Goal: Task Accomplishment & Management: Complete application form

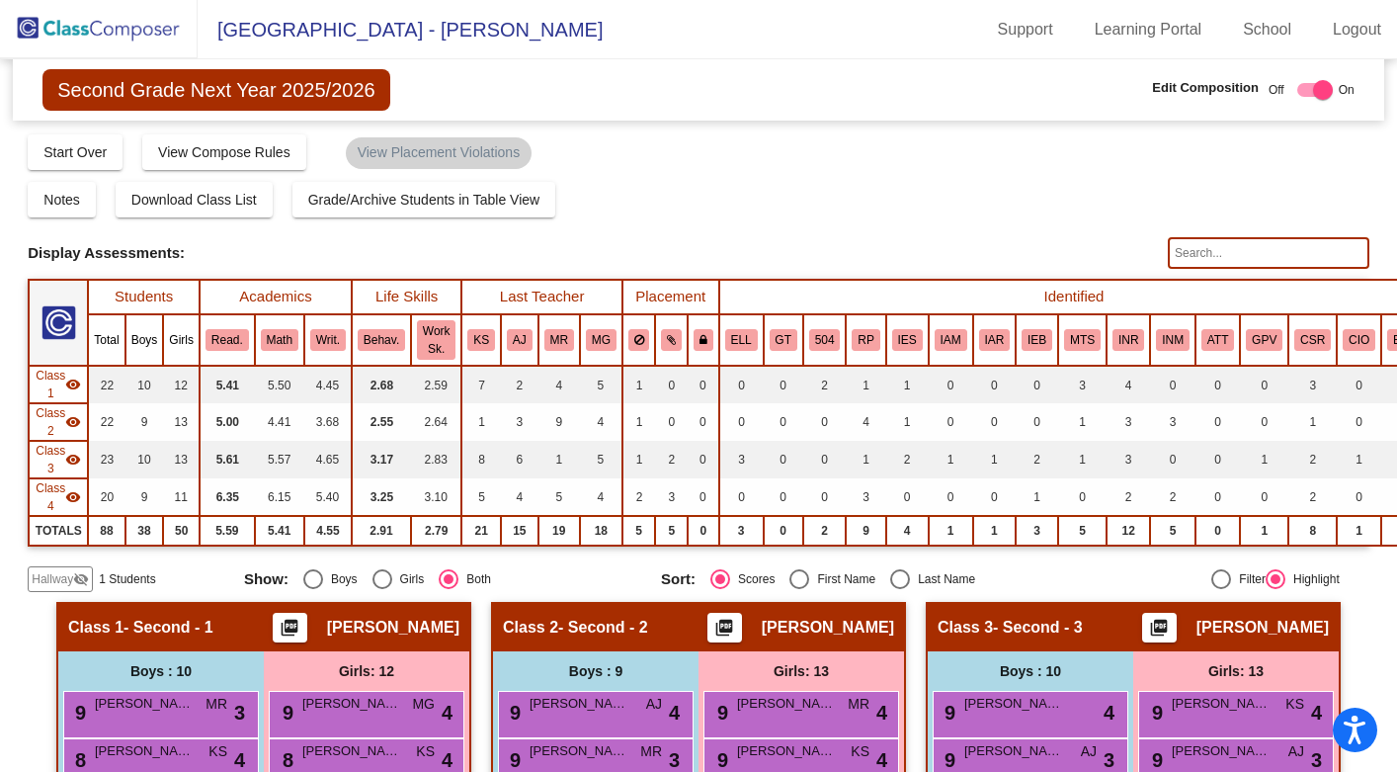
click at [52, 580] on span "Hallway" at bounding box center [53, 579] width 42 height 18
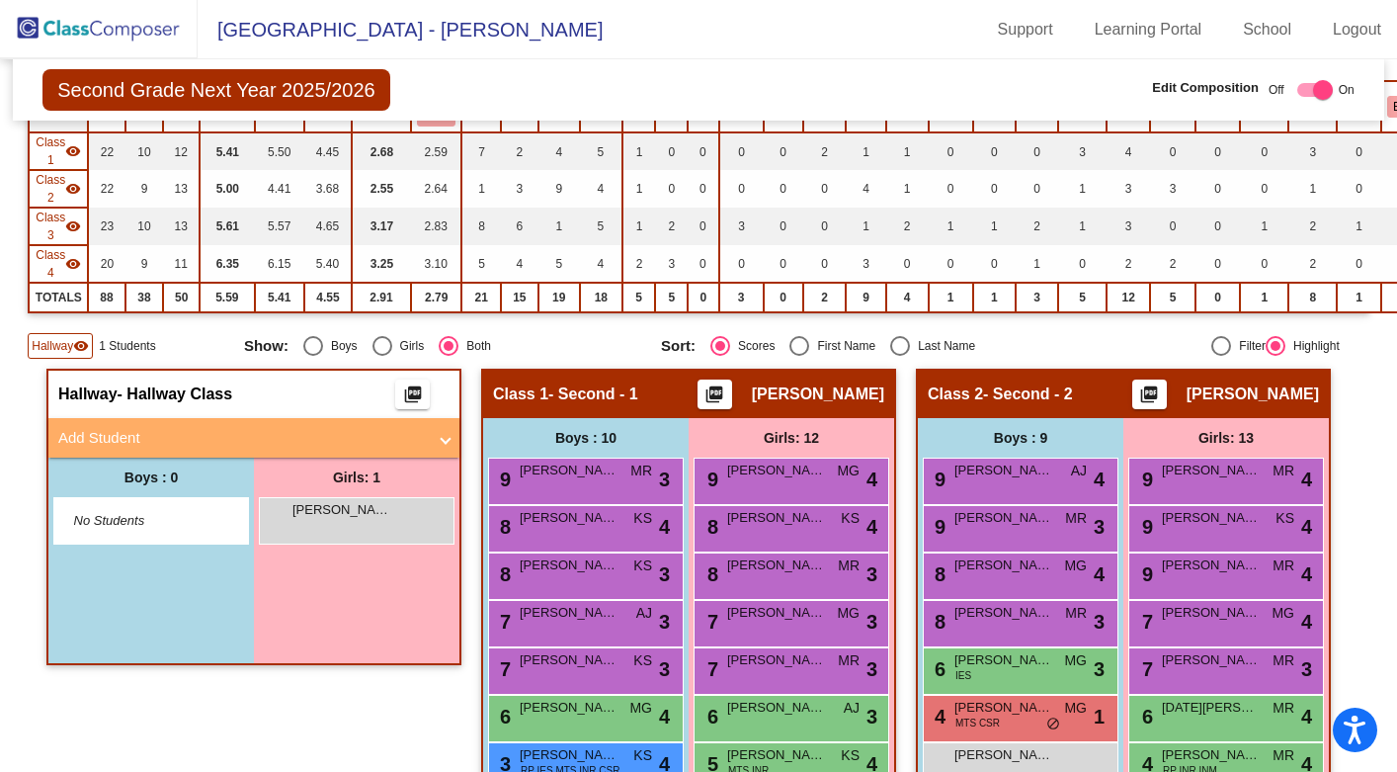
scroll to position [286, 0]
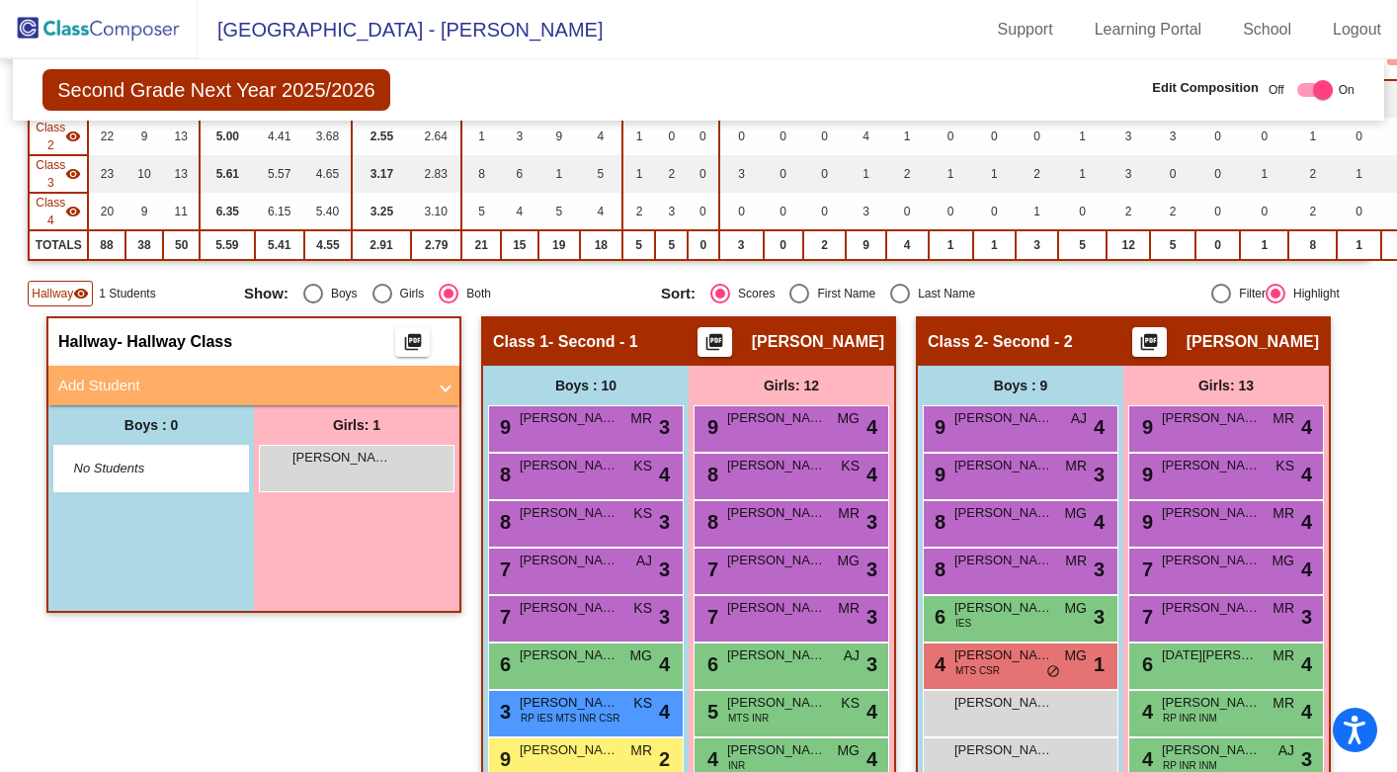
click at [224, 392] on mat-panel-title "Add Student" at bounding box center [242, 386] width 368 height 23
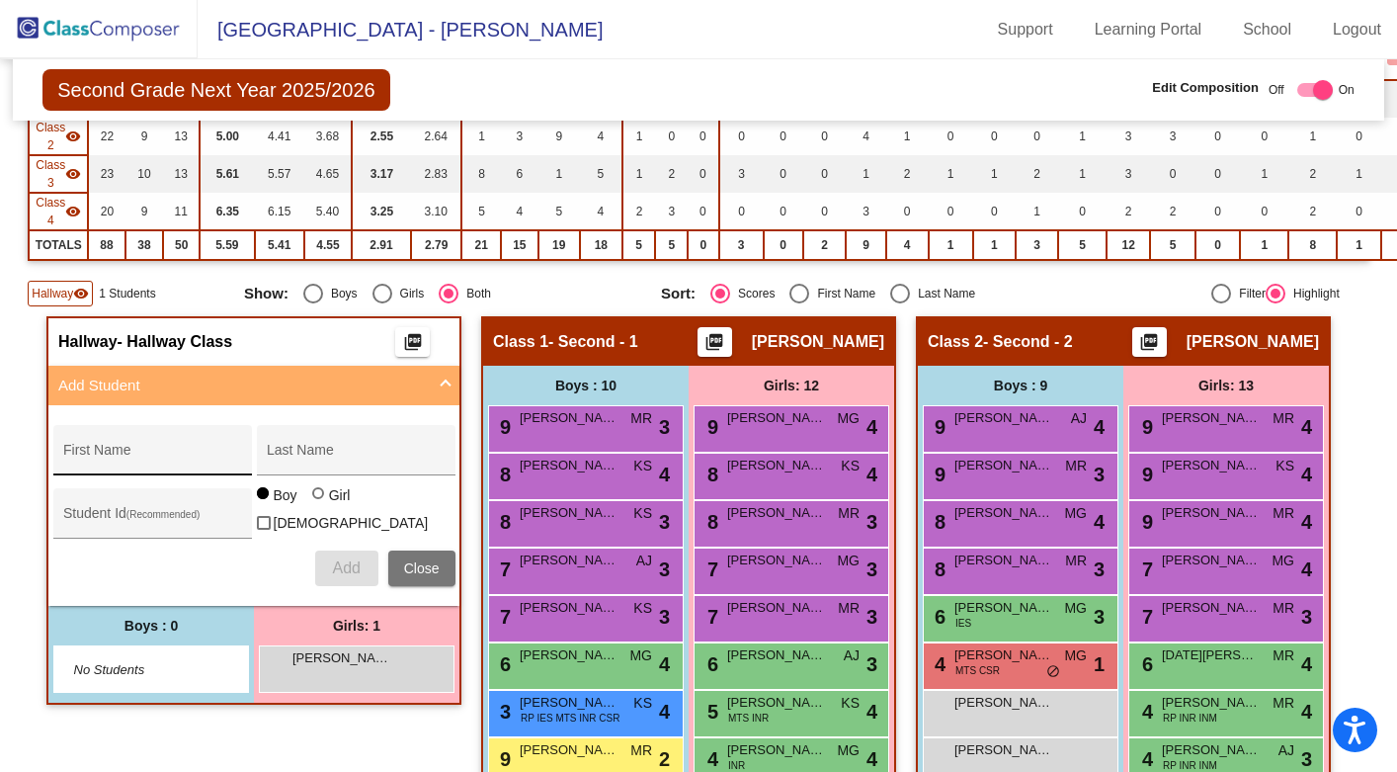
click at [162, 454] on input "First Name" at bounding box center [152, 458] width 178 height 16
click at [216, 456] on input "First Name" at bounding box center [152, 458] width 178 height 16
type input "Ruby"
type input "[PERSON_NAME]"
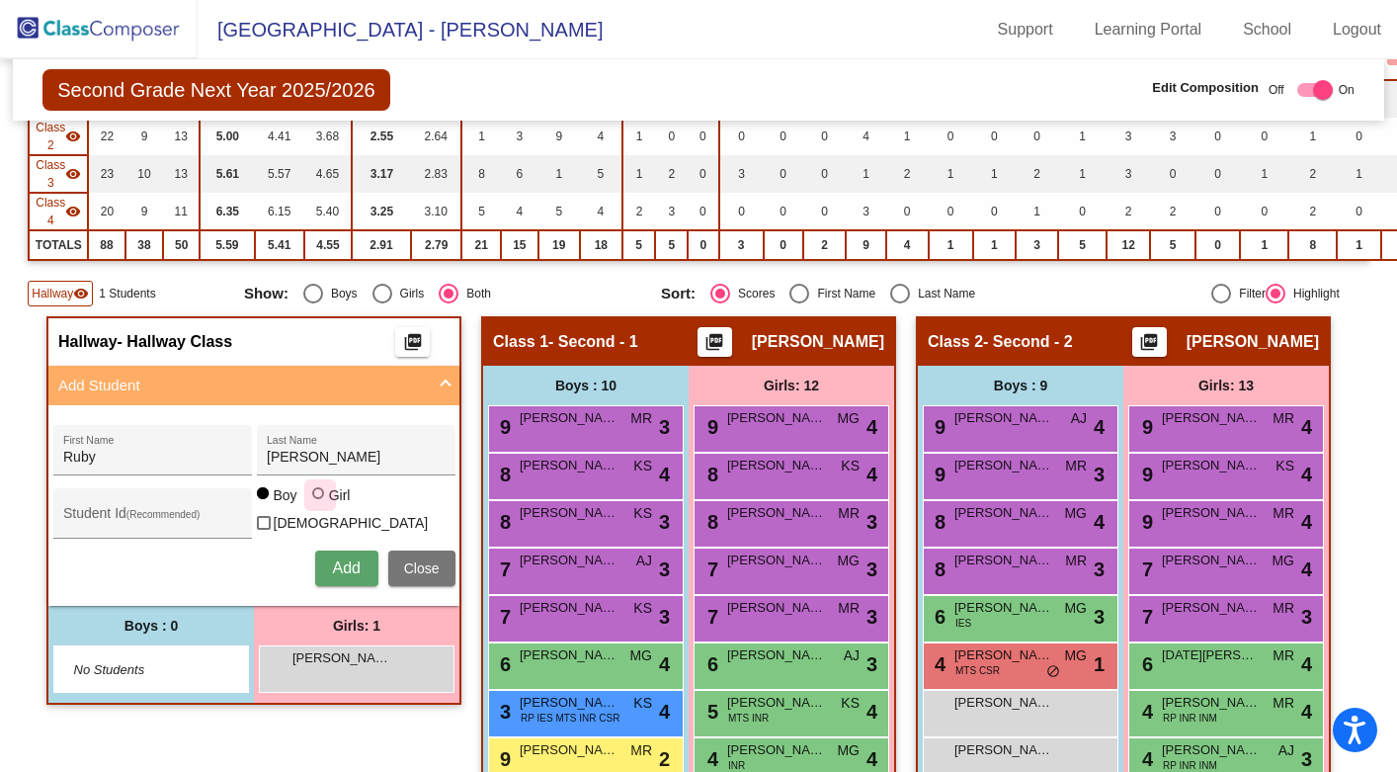
click at [312, 499] on div at bounding box center [318, 493] width 12 height 12
click at [319, 504] on input "Girl" at bounding box center [319, 503] width 1 height 1
radio input "true"
click at [335, 559] on span "Add" at bounding box center [346, 567] width 28 height 17
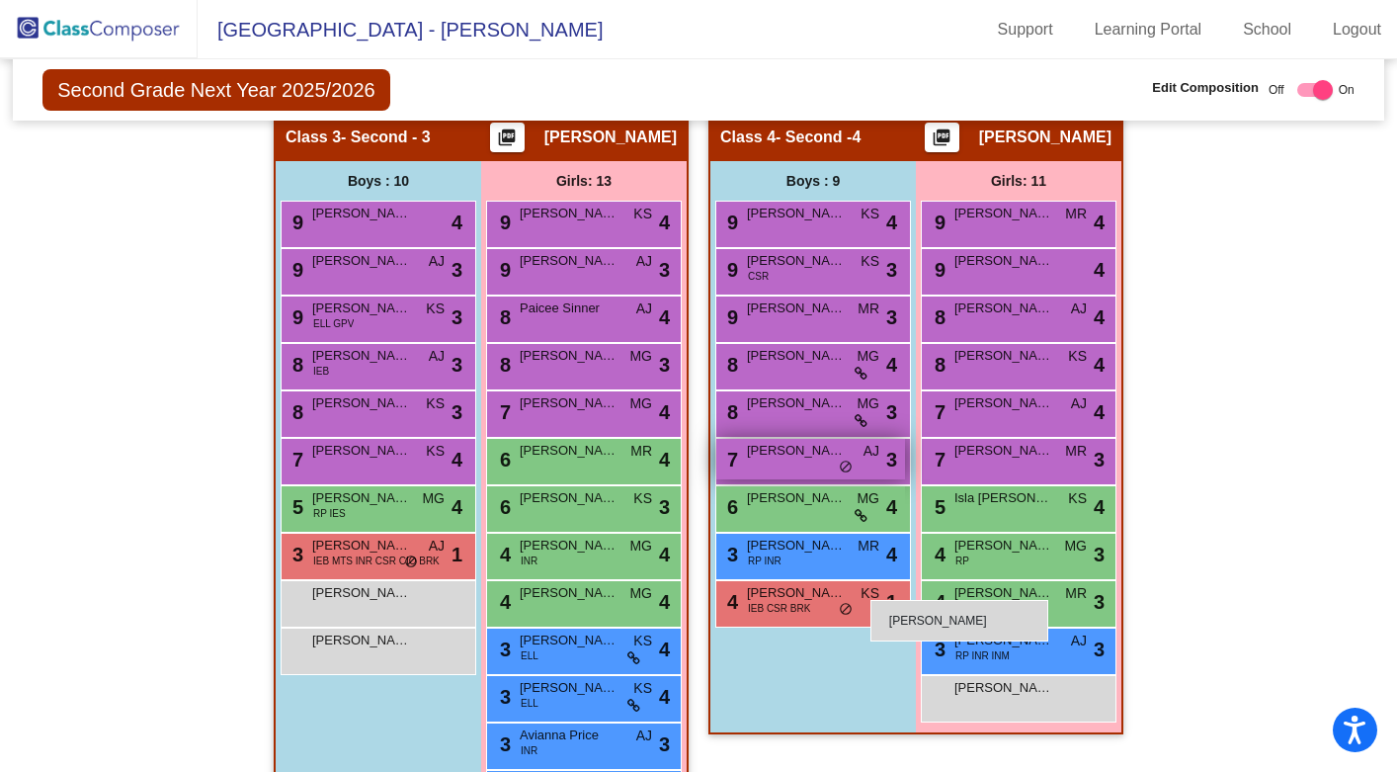
scroll to position [1288, 0]
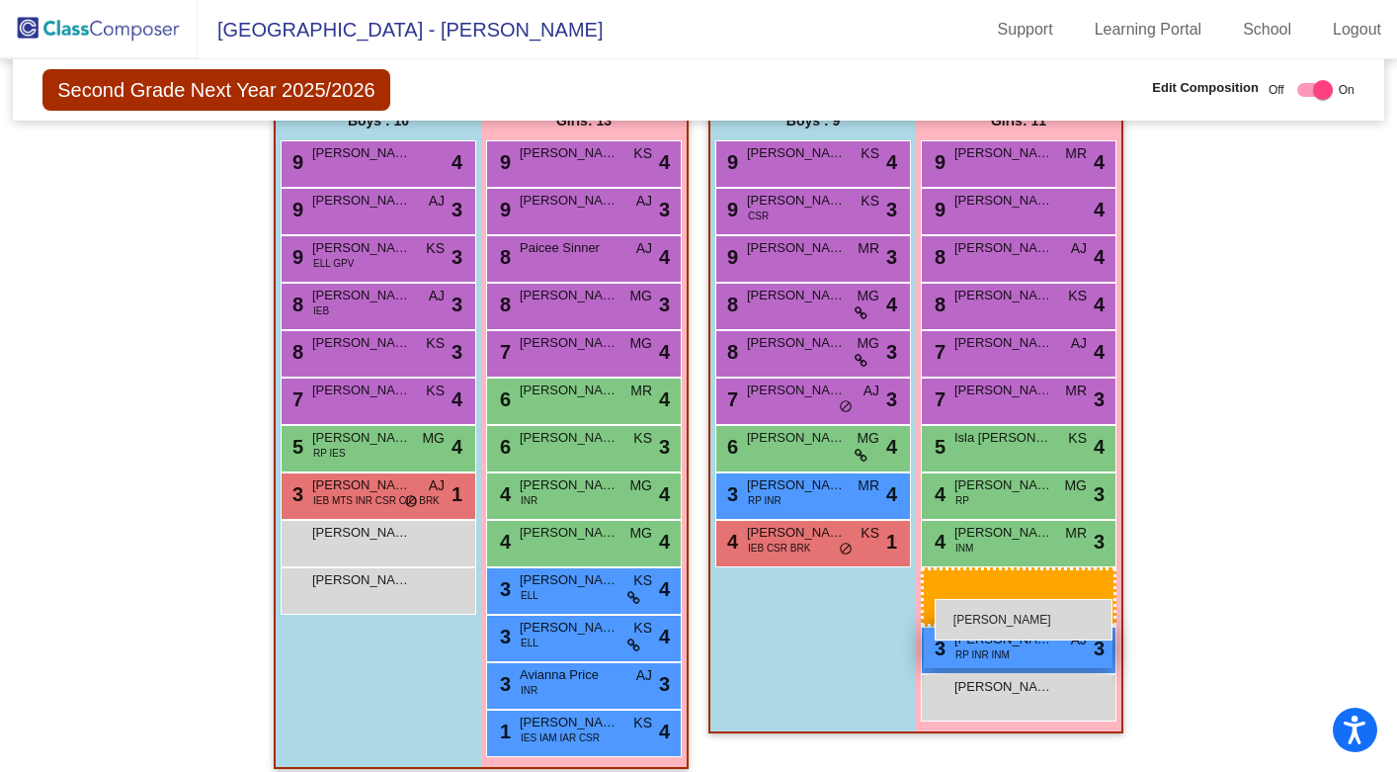
drag, startPoint x: 346, startPoint y: 576, endPoint x: 935, endPoint y: 599, distance: 589.4
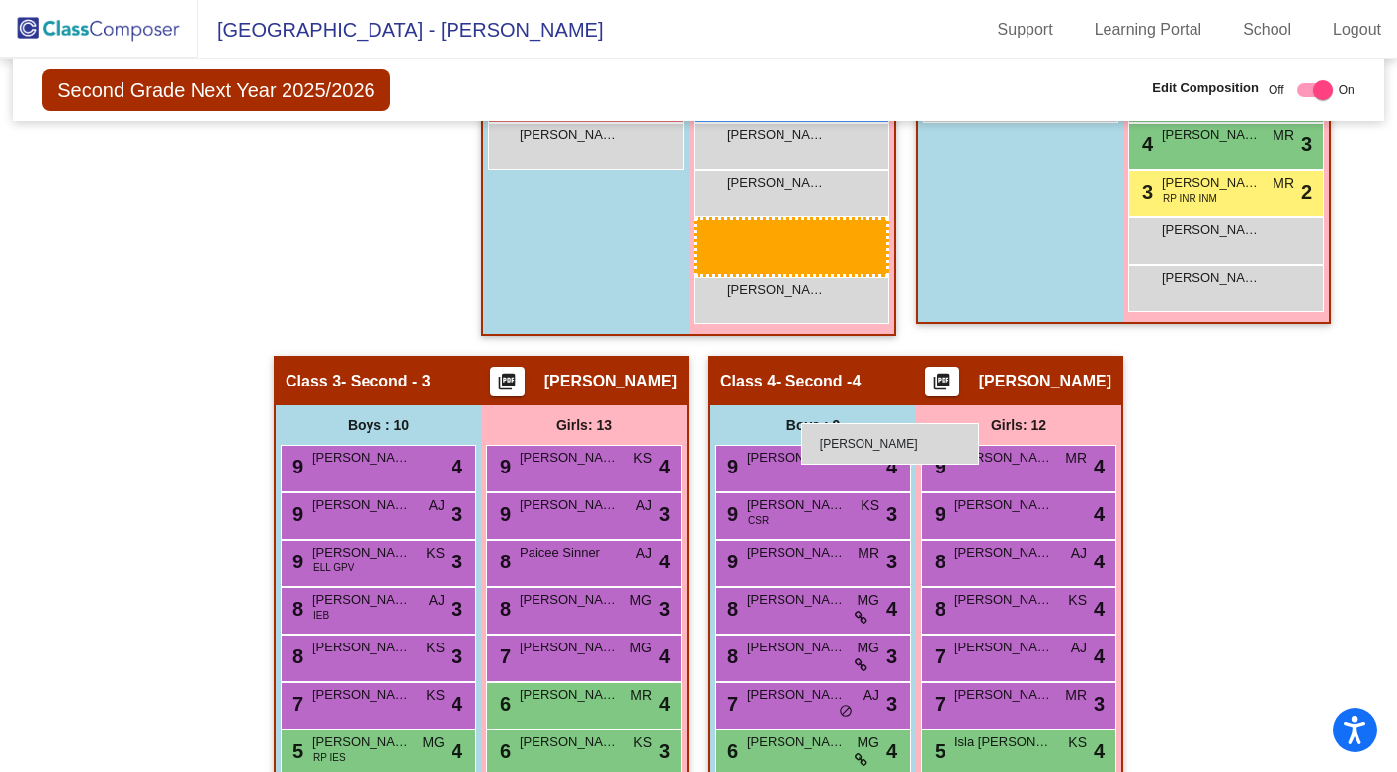
scroll to position [1036, 0]
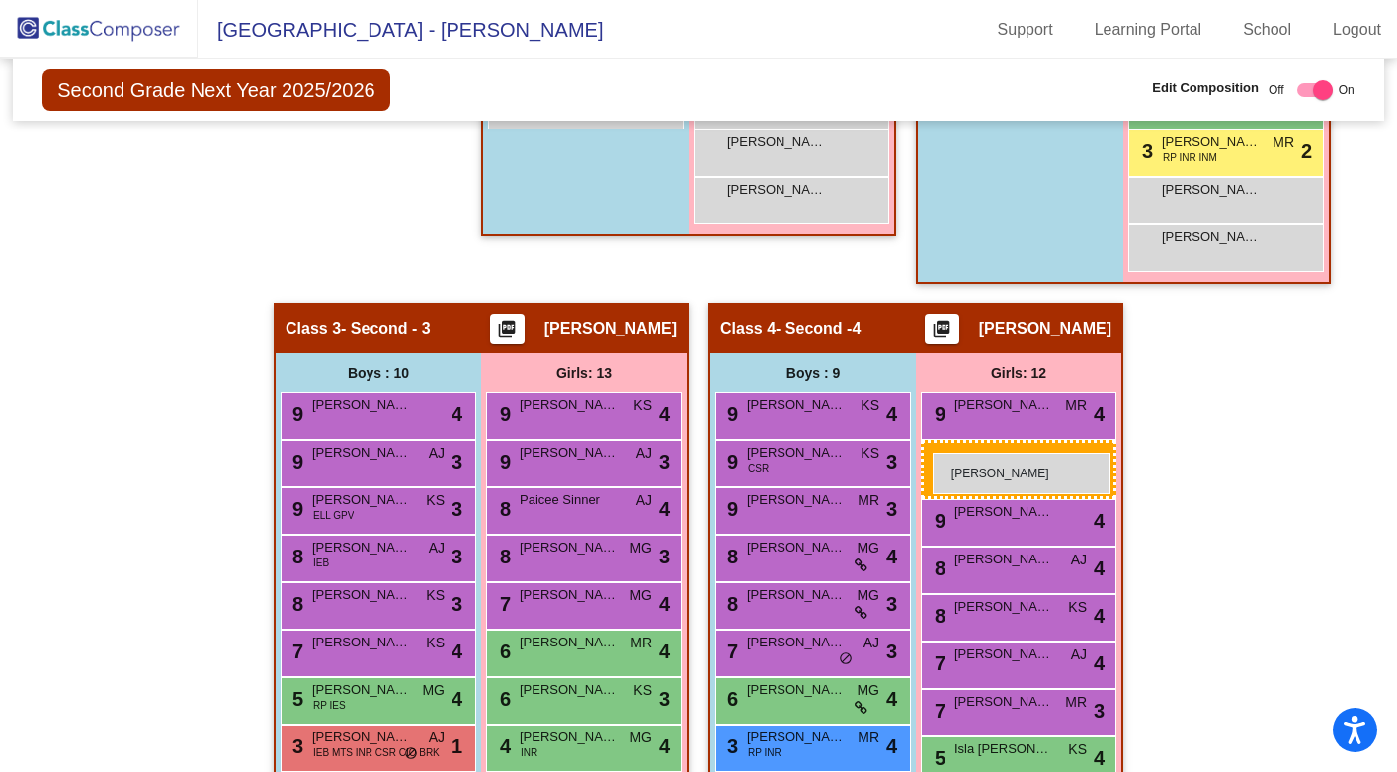
drag, startPoint x: 340, startPoint y: 316, endPoint x: 933, endPoint y: 453, distance: 608.4
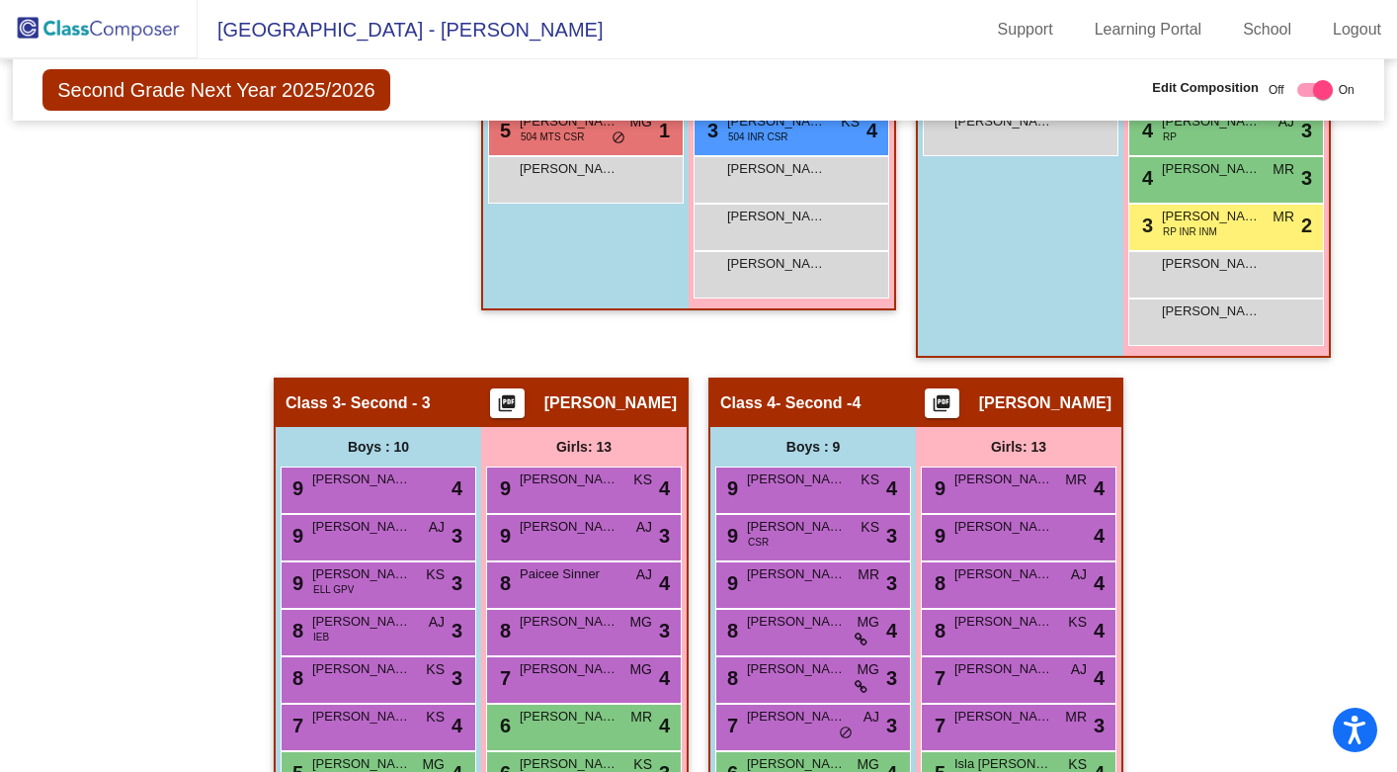
scroll to position [1313, 0]
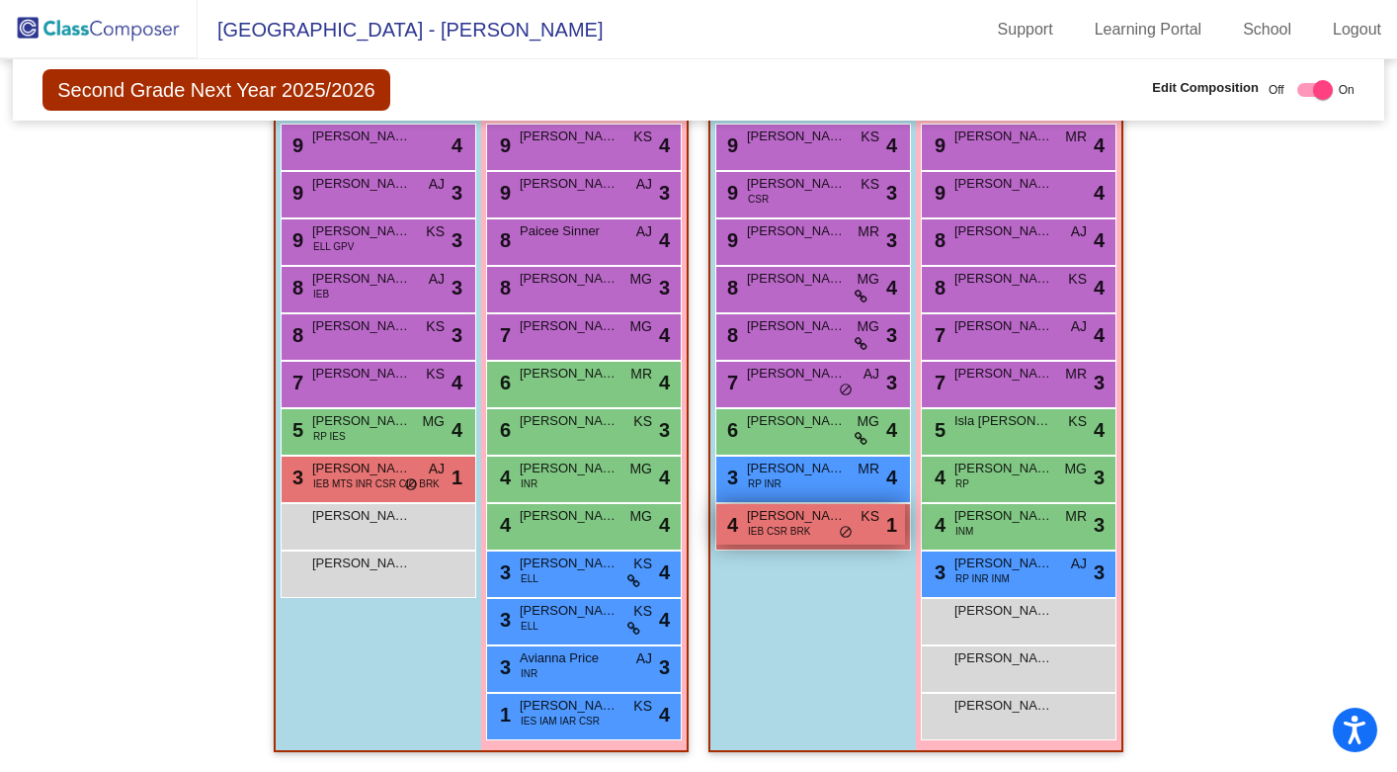
click at [768, 524] on span "IEB CSR BRK" at bounding box center [779, 531] width 62 height 15
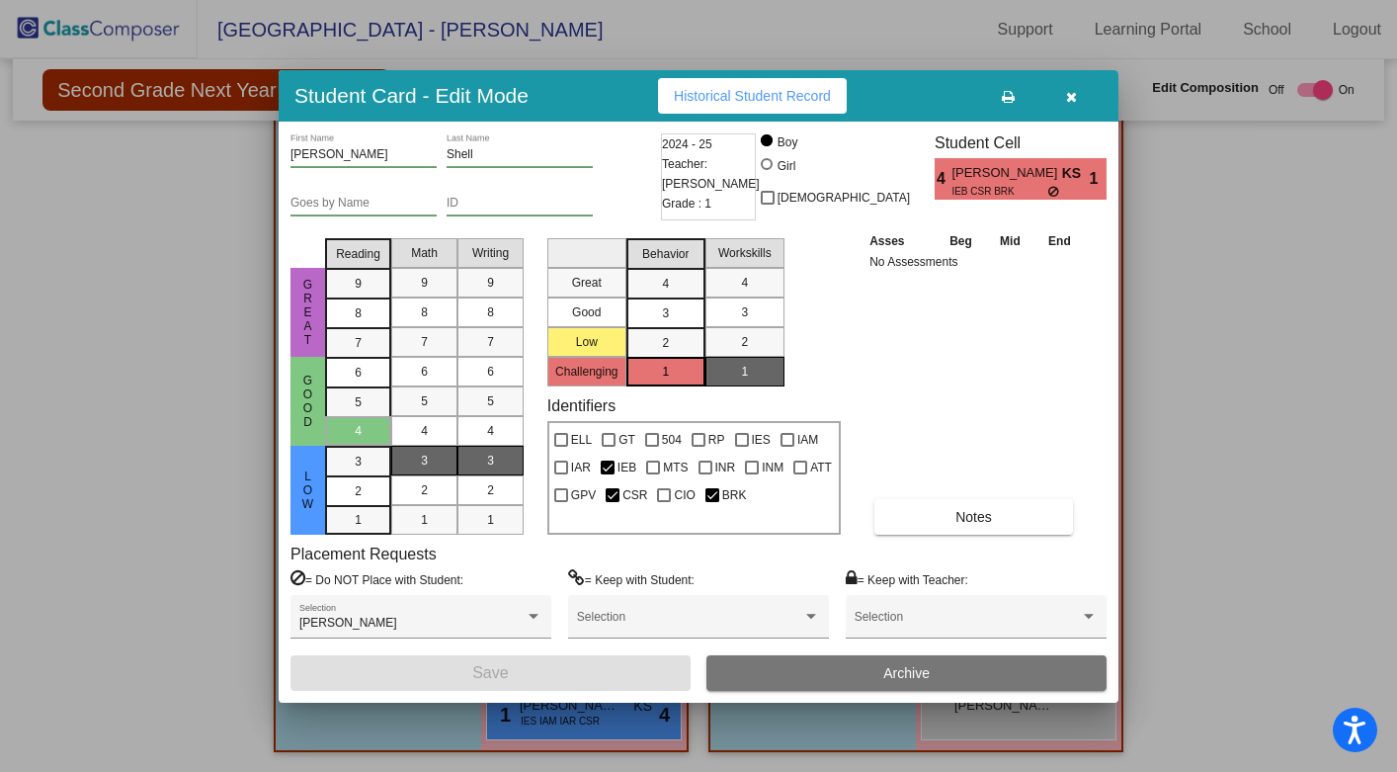
click at [897, 676] on span "Archive" at bounding box center [906, 673] width 46 height 16
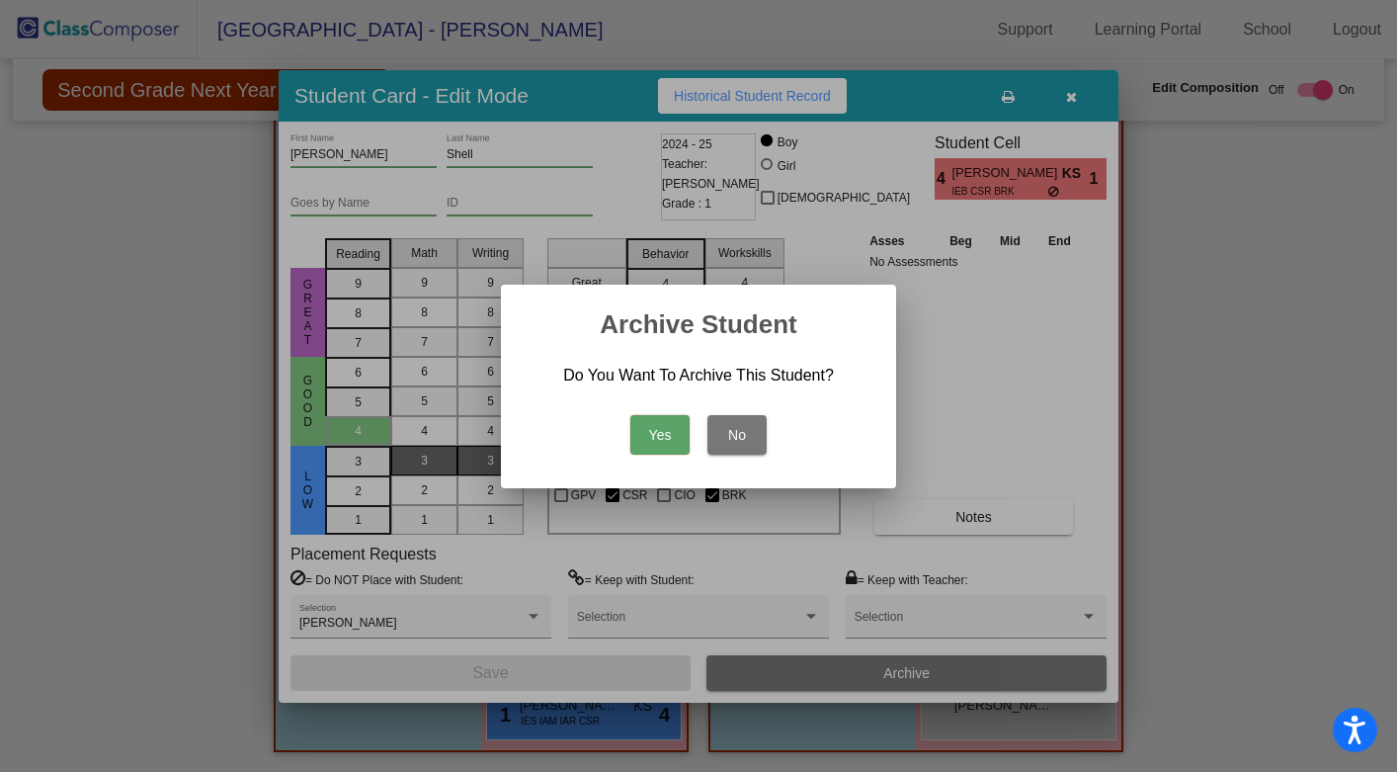
click at [665, 429] on button "Yes" at bounding box center [659, 435] width 59 height 40
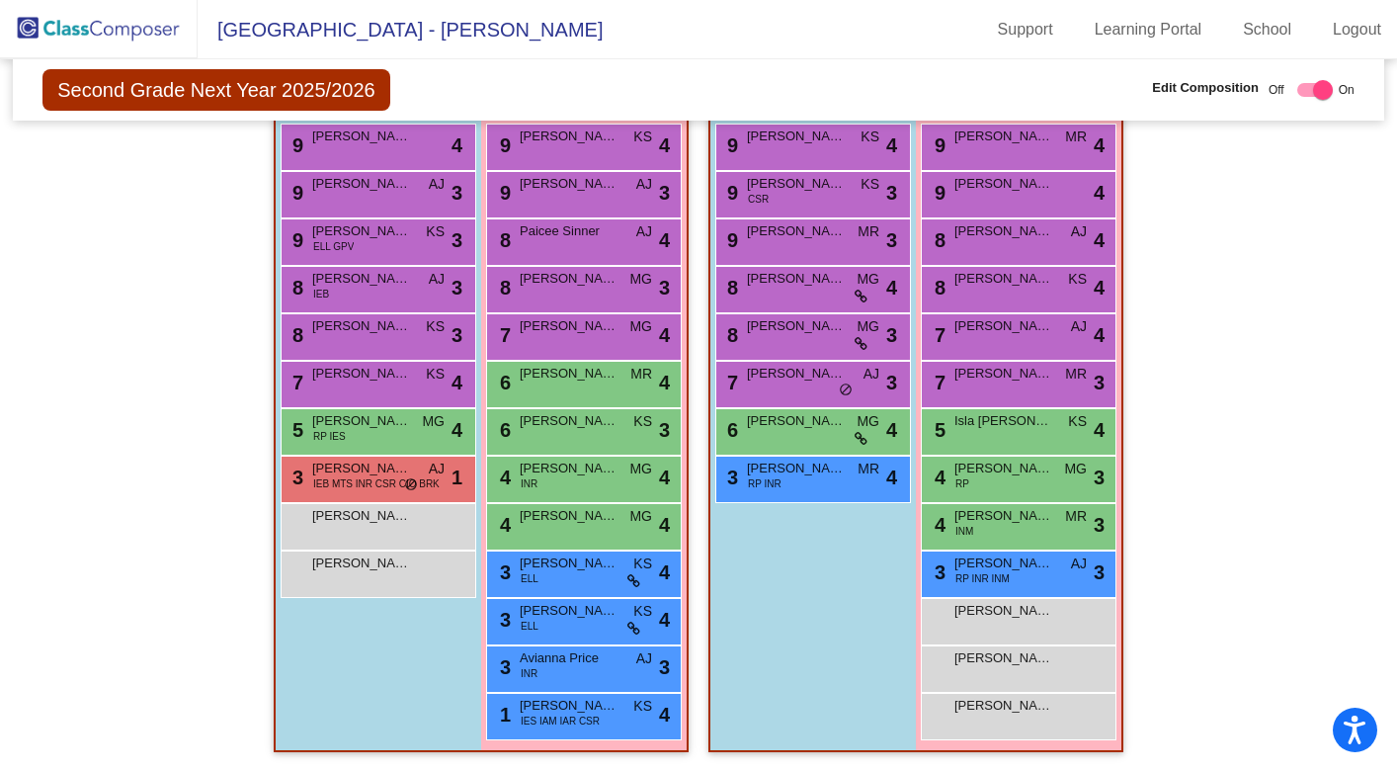
scroll to position [0, 0]
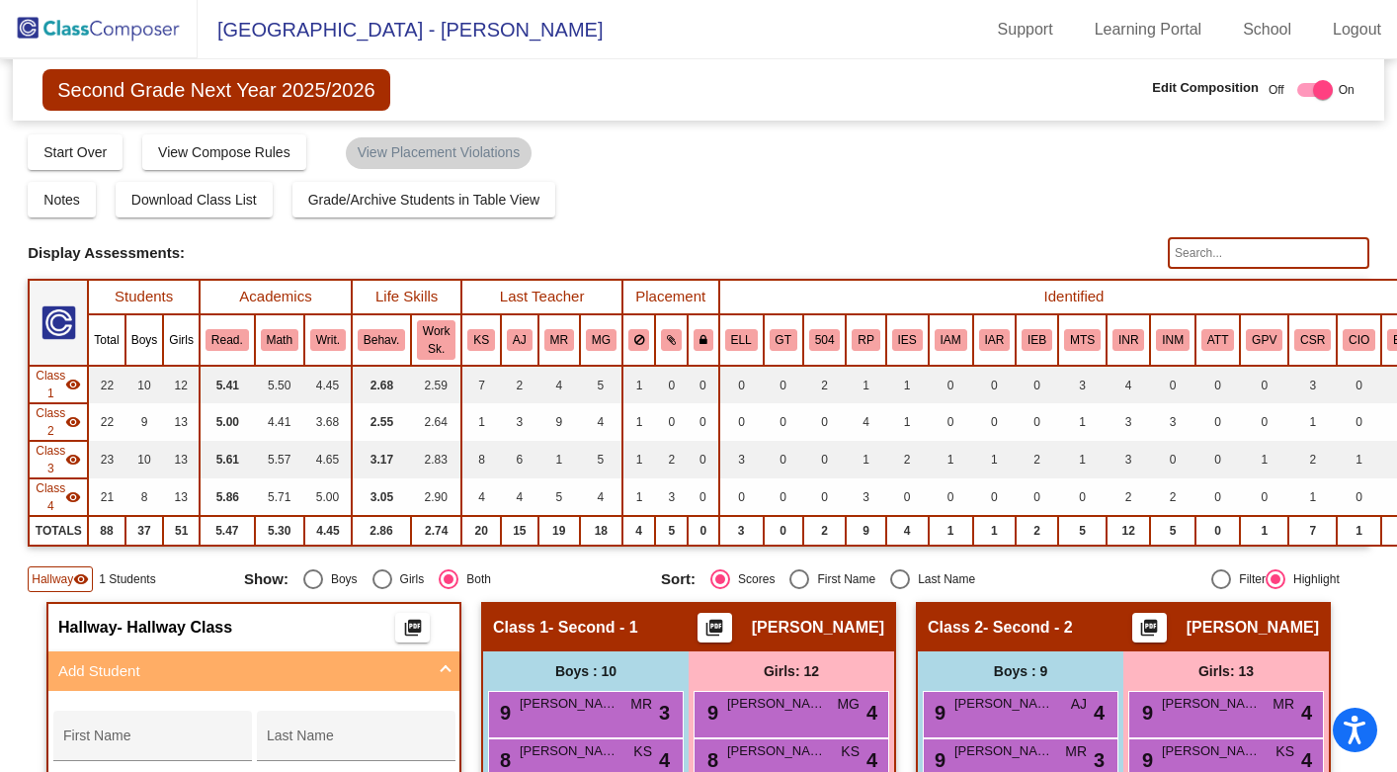
click at [62, 25] on img at bounding box center [99, 29] width 198 height 58
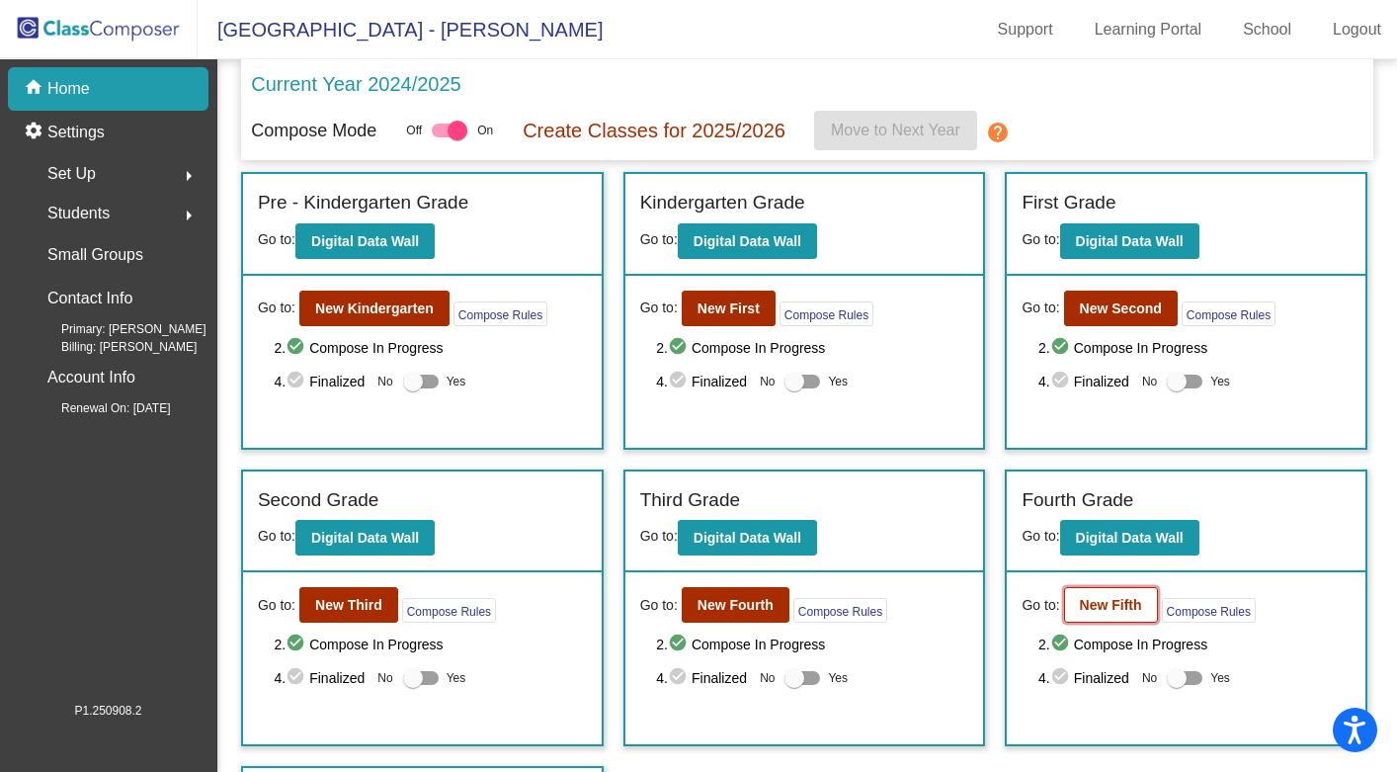
click at [1091, 606] on b "New Fifth" at bounding box center [1111, 605] width 62 height 16
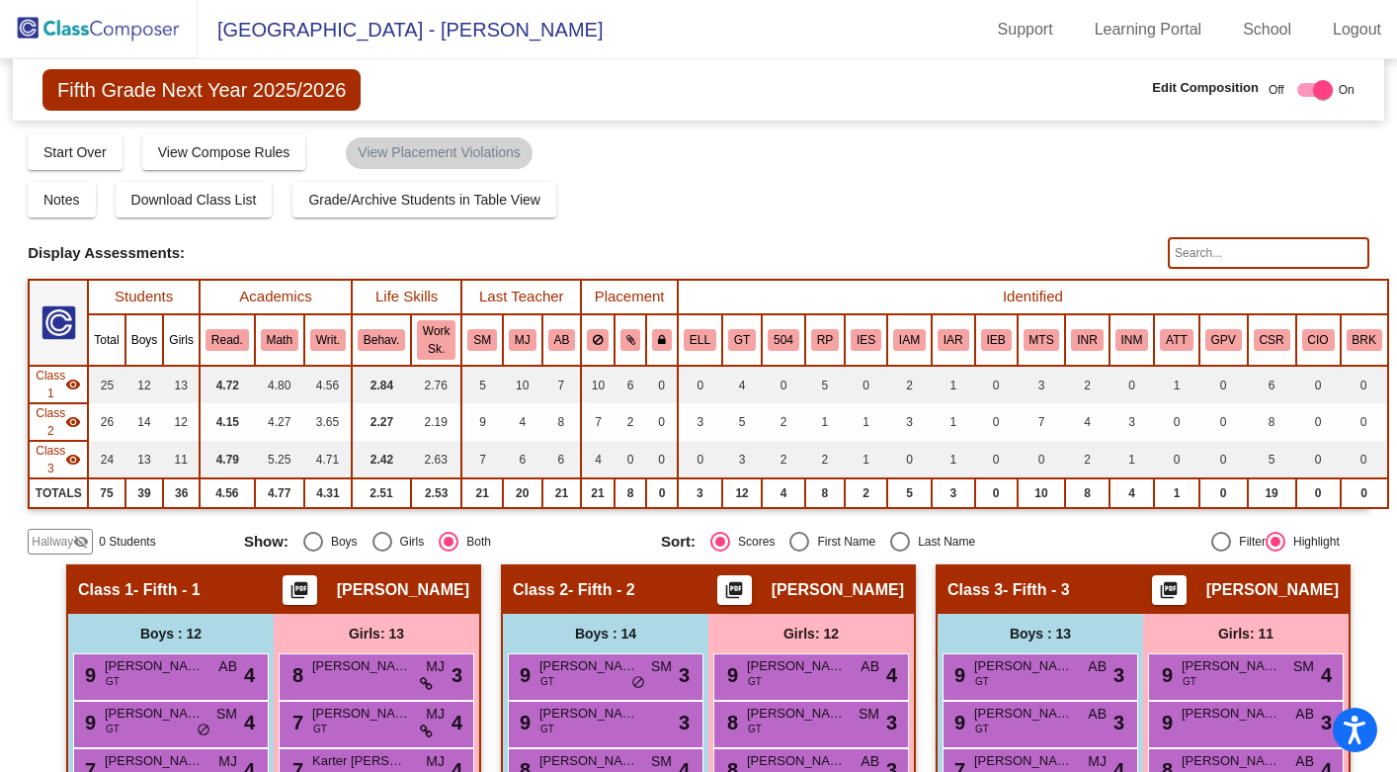
click at [52, 542] on span "Hallway" at bounding box center [53, 542] width 42 height 18
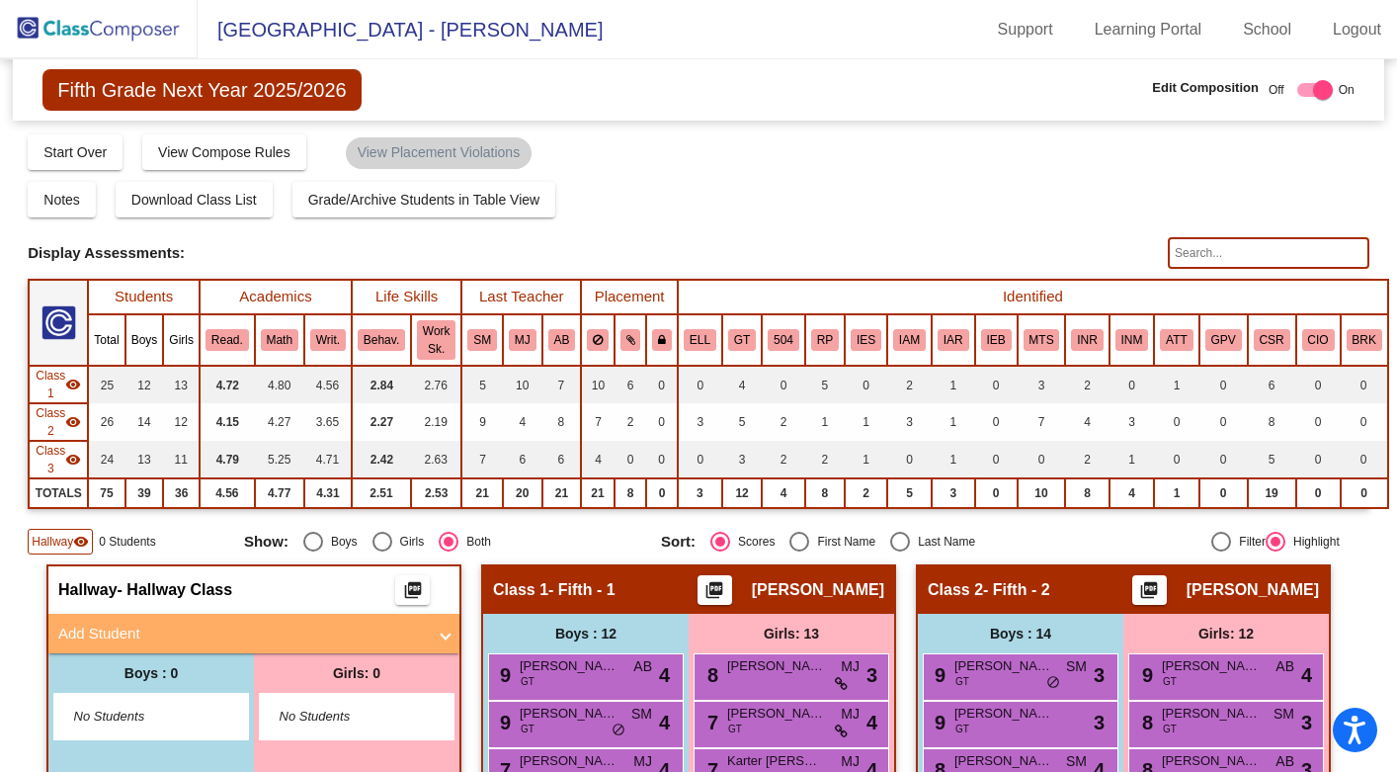
click at [170, 641] on mat-panel-title "Add Student" at bounding box center [242, 634] width 368 height 23
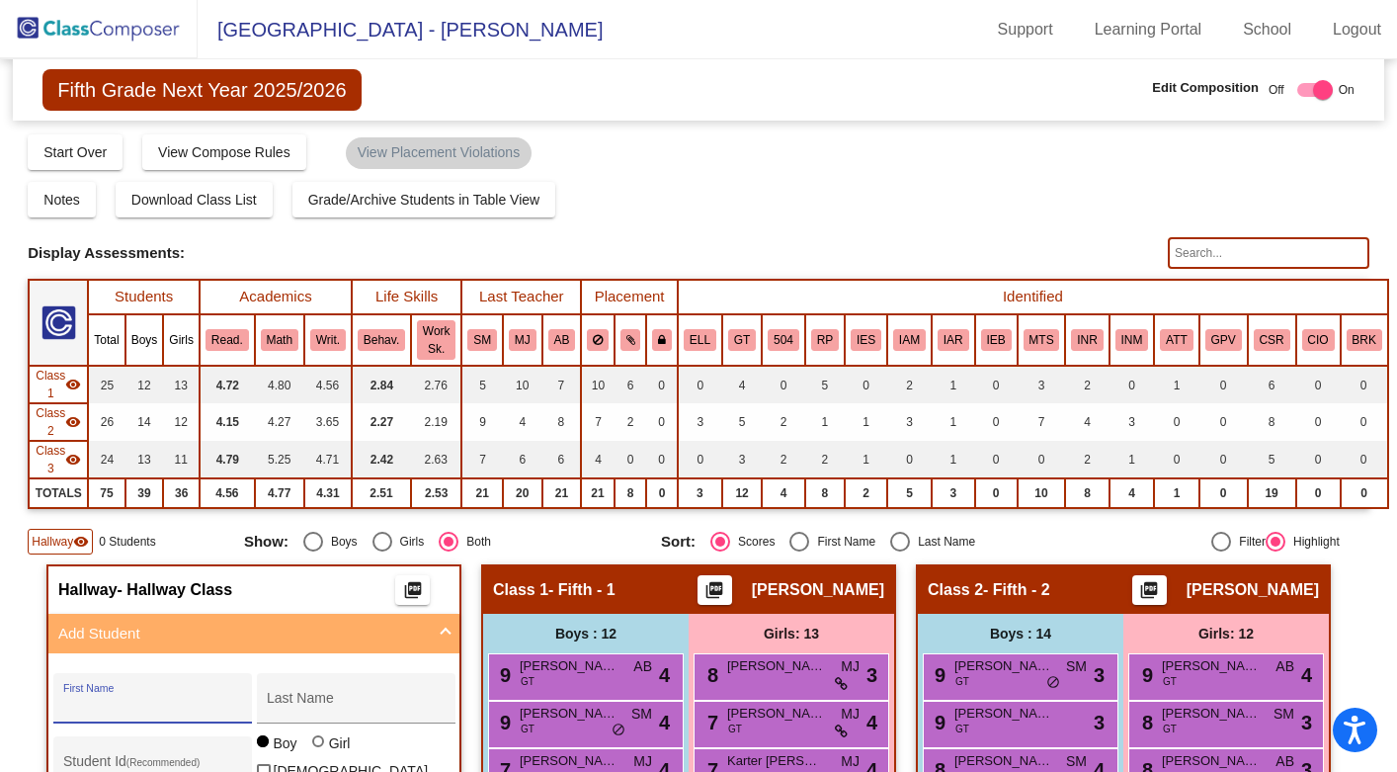
click at [157, 707] on input "First Name" at bounding box center [152, 706] width 178 height 16
type input "[PERSON_NAME]"
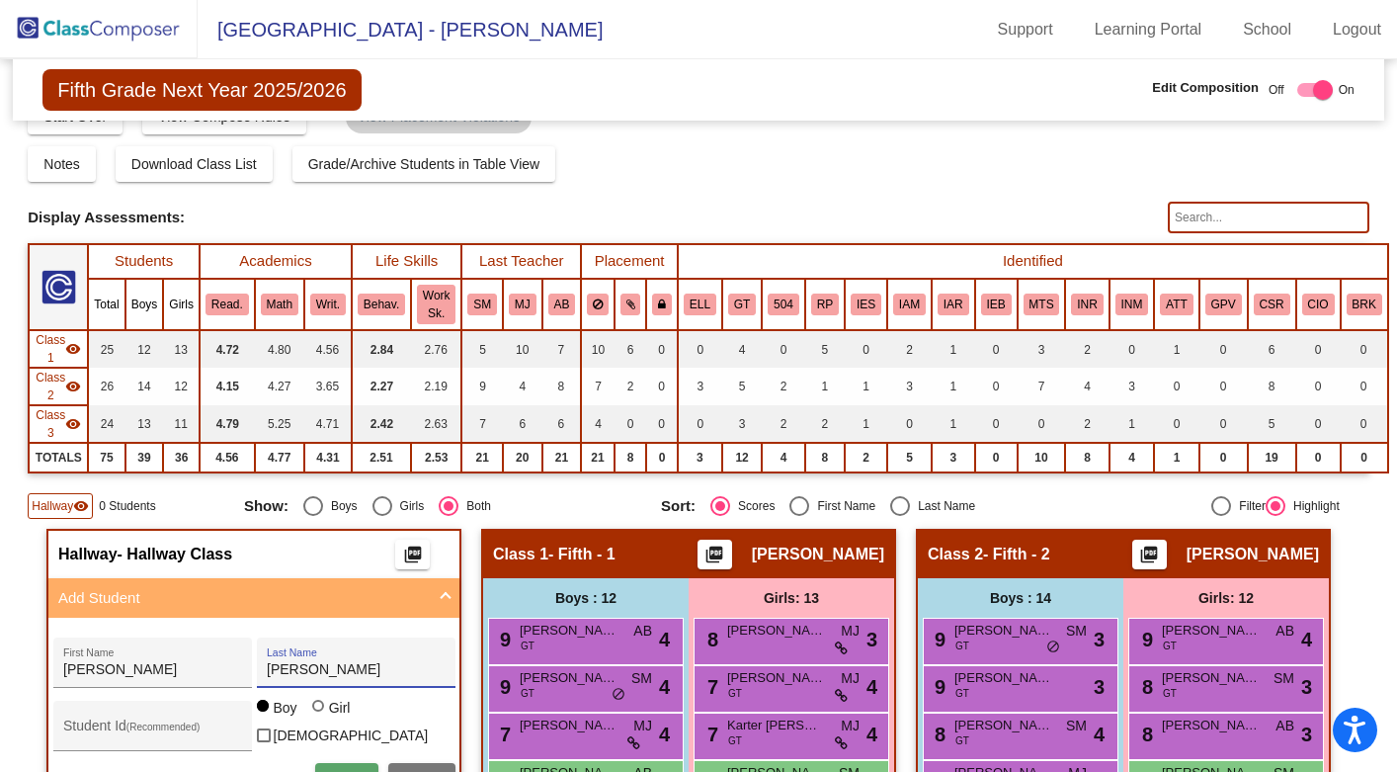
scroll to position [150, 0]
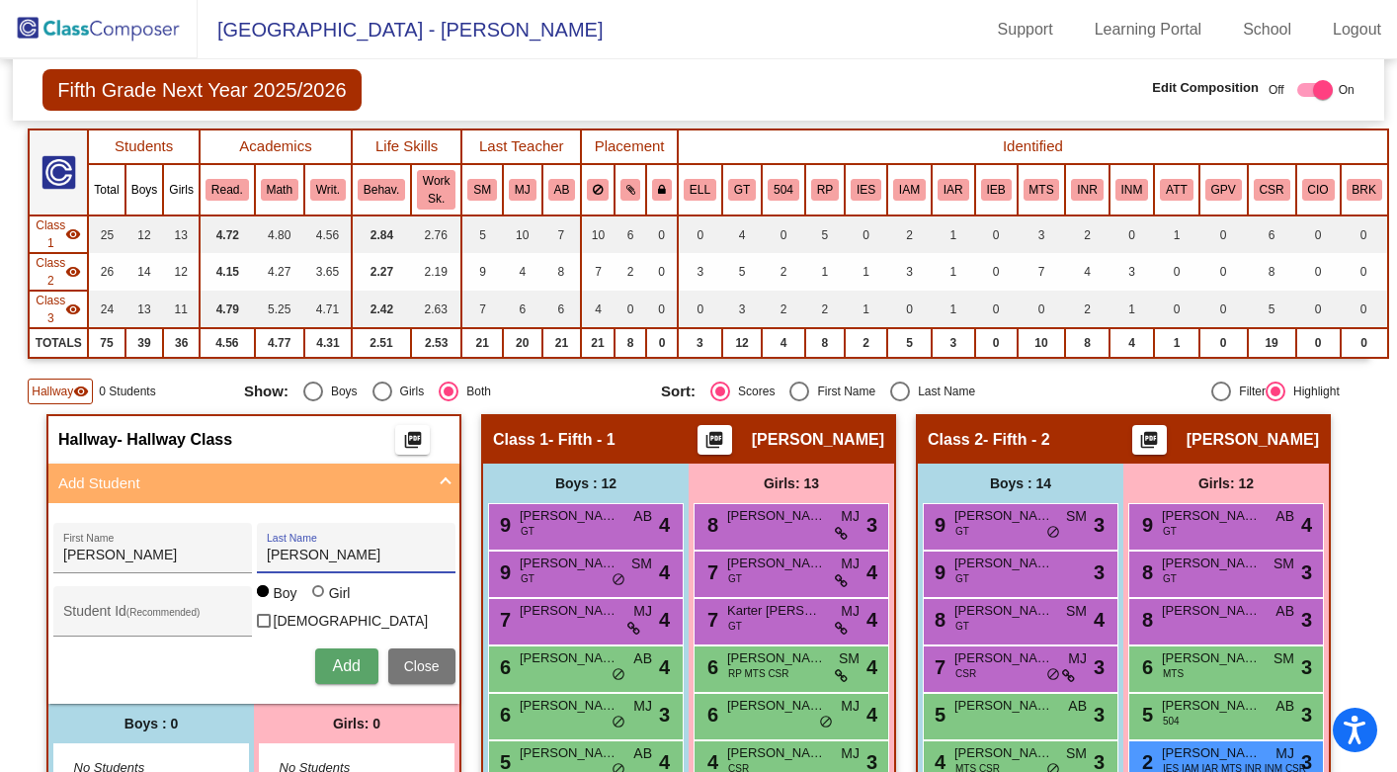
type input "[PERSON_NAME]"
click at [312, 597] on div at bounding box center [318, 591] width 12 height 12
click at [319, 602] on input "Girl" at bounding box center [319, 601] width 1 height 1
radio input "true"
click at [340, 662] on span "Add" at bounding box center [346, 665] width 28 height 17
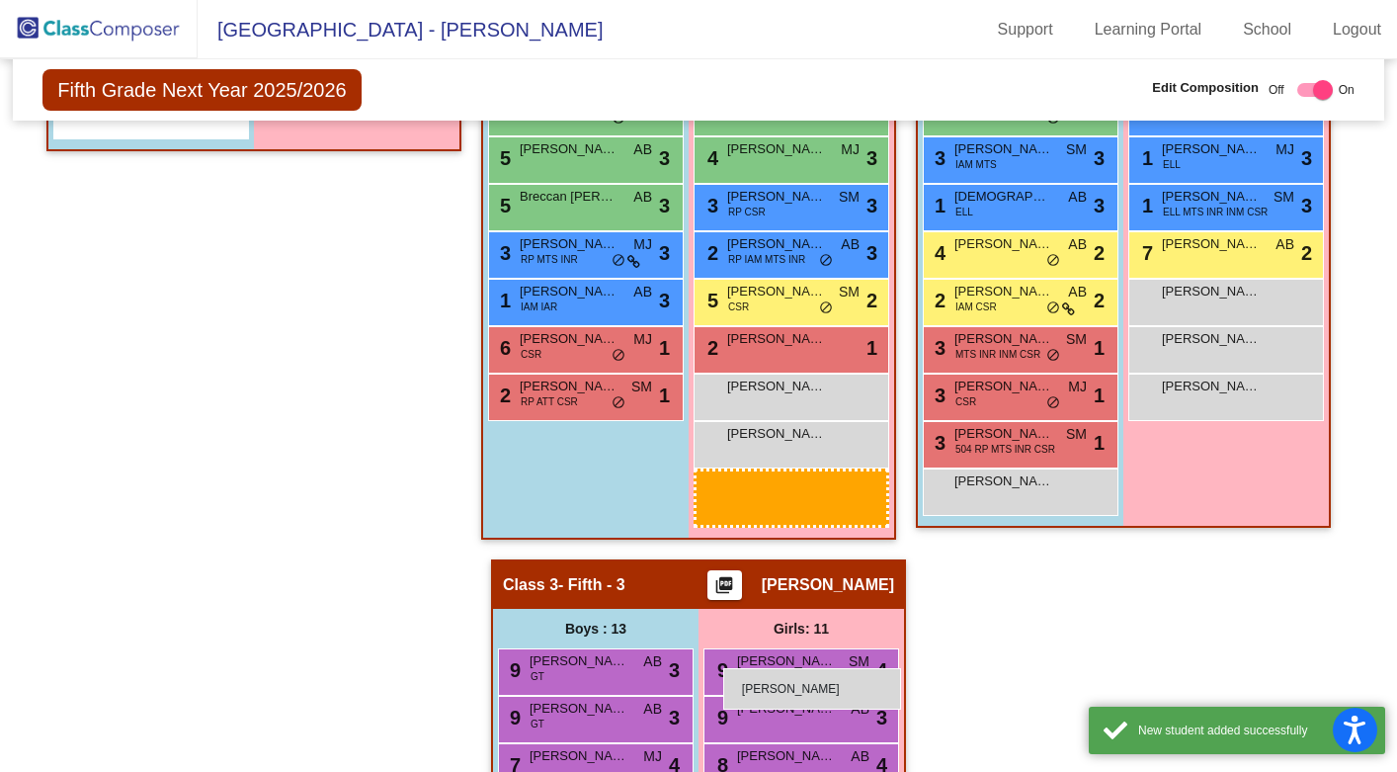
scroll to position [1007, 0]
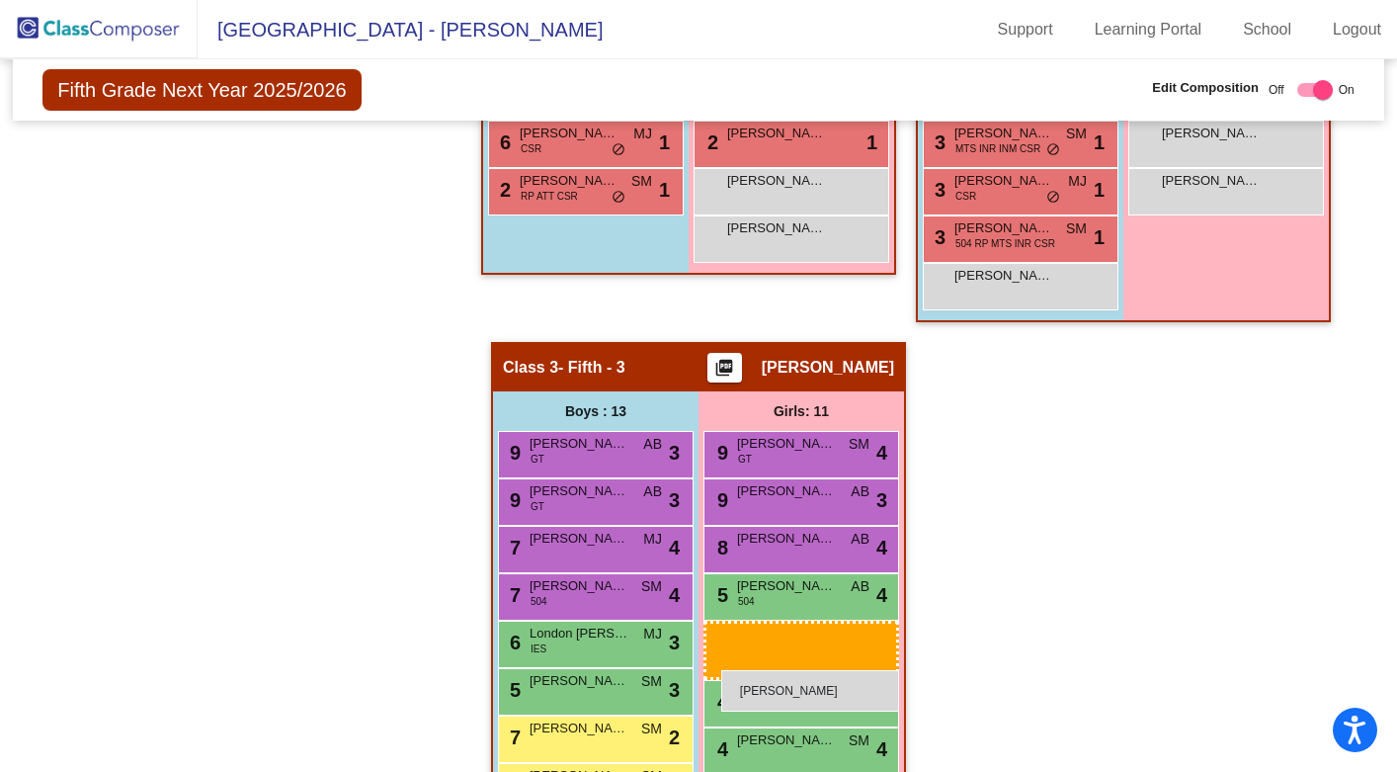
drag, startPoint x: 413, startPoint y: 737, endPoint x: 721, endPoint y: 670, distance: 315.6
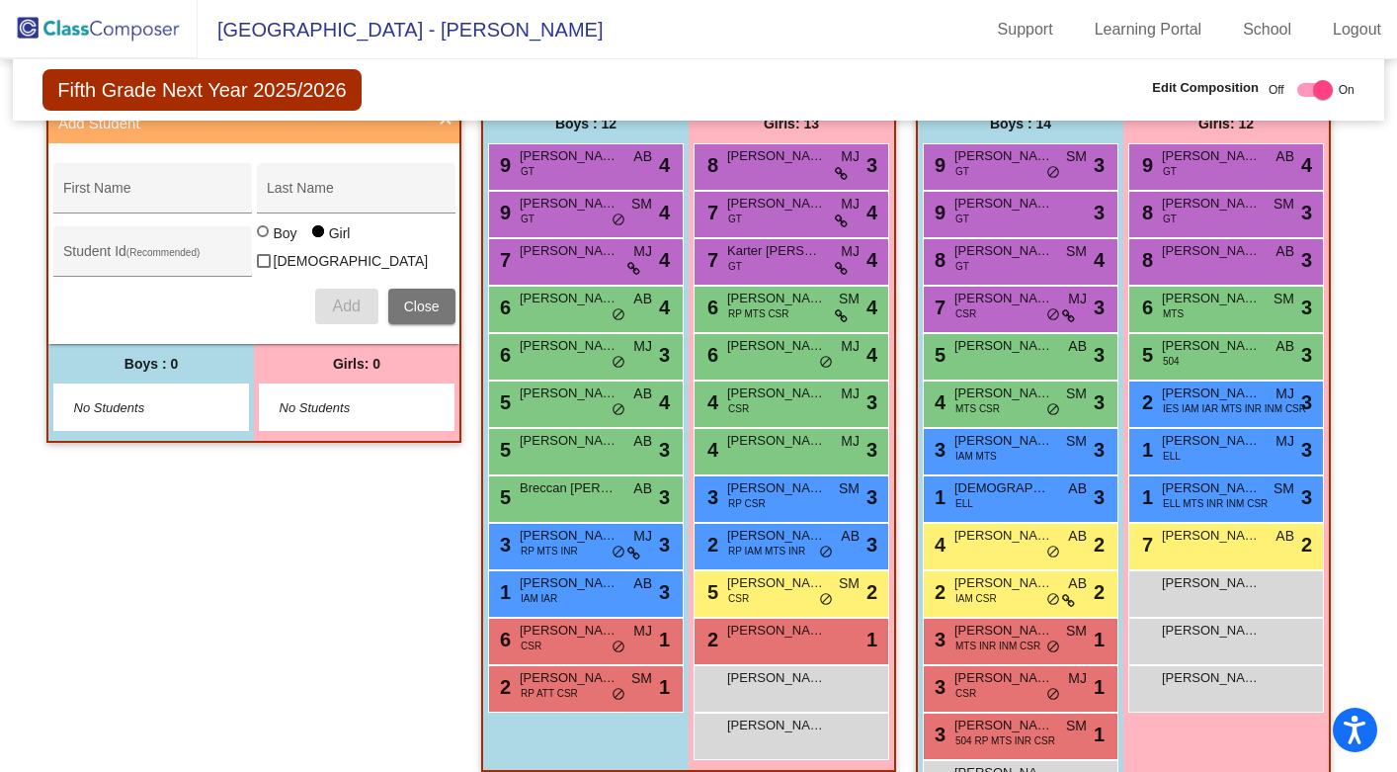
scroll to position [0, 0]
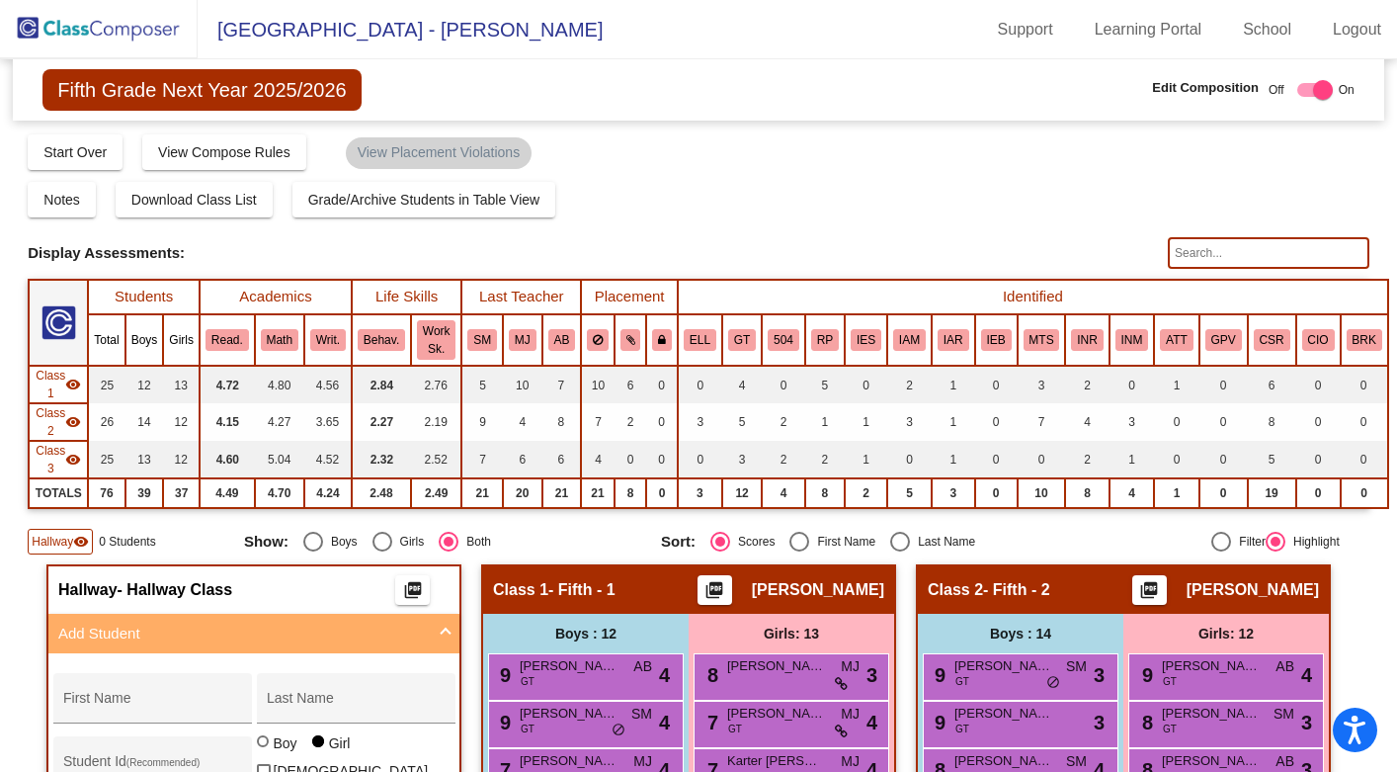
click at [133, 30] on img at bounding box center [99, 29] width 198 height 58
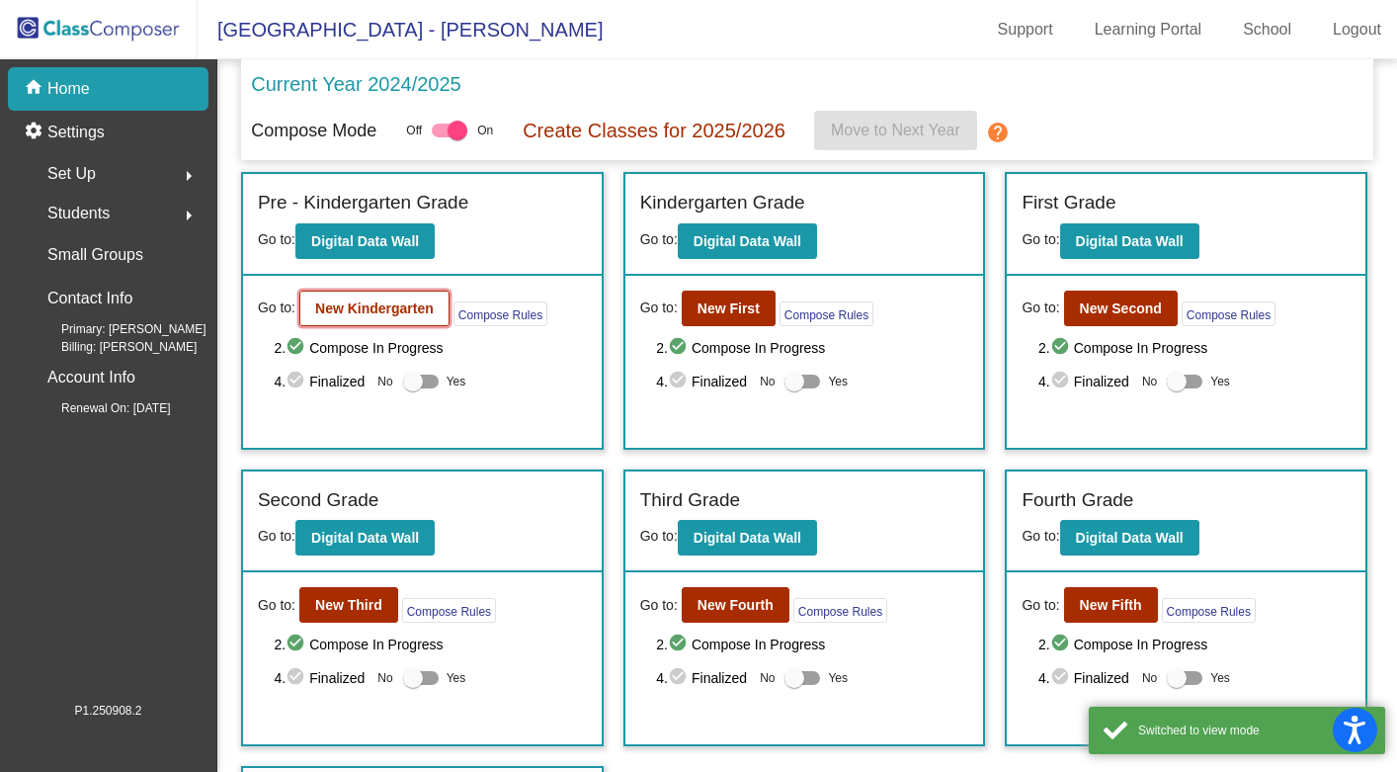
click at [396, 308] on b "New Kindergarten" at bounding box center [374, 308] width 119 height 16
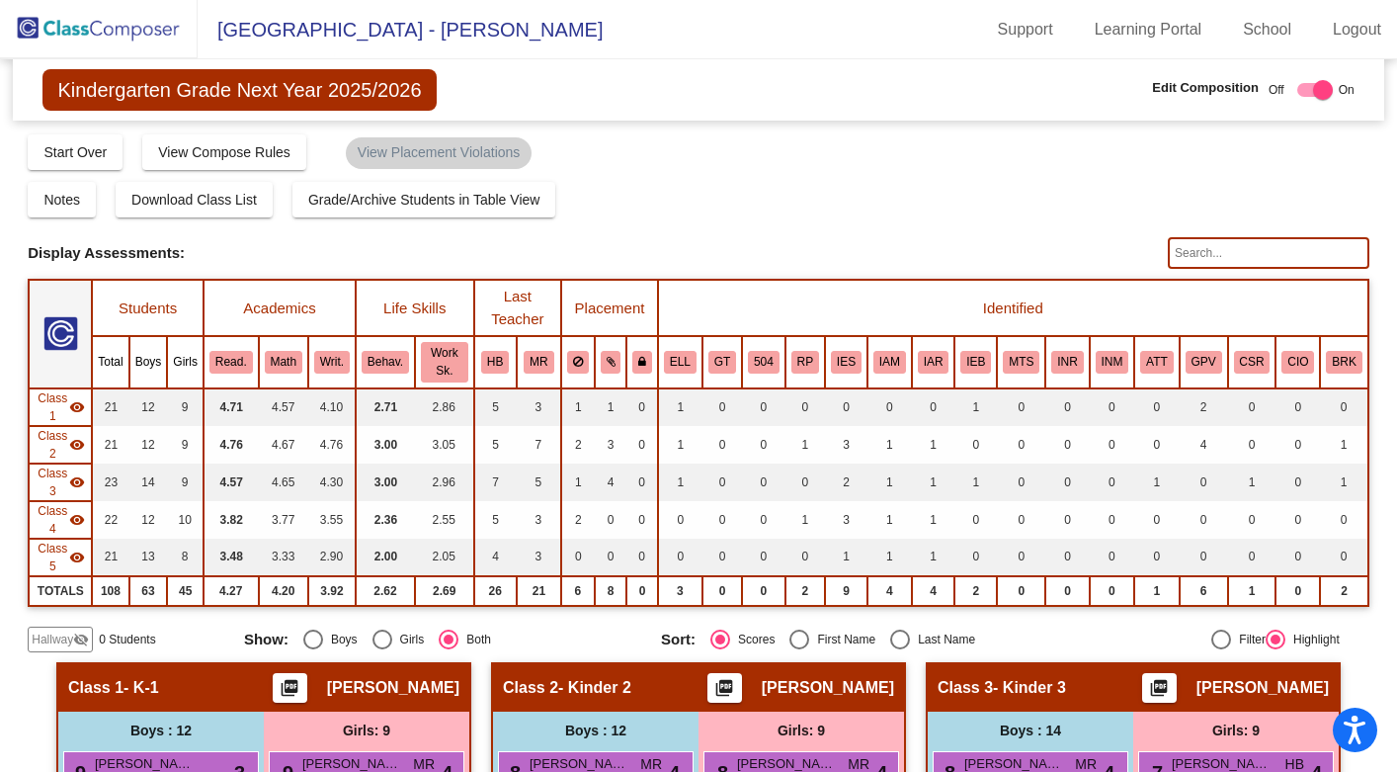
click at [47, 634] on span "Hallway" at bounding box center [53, 639] width 42 height 18
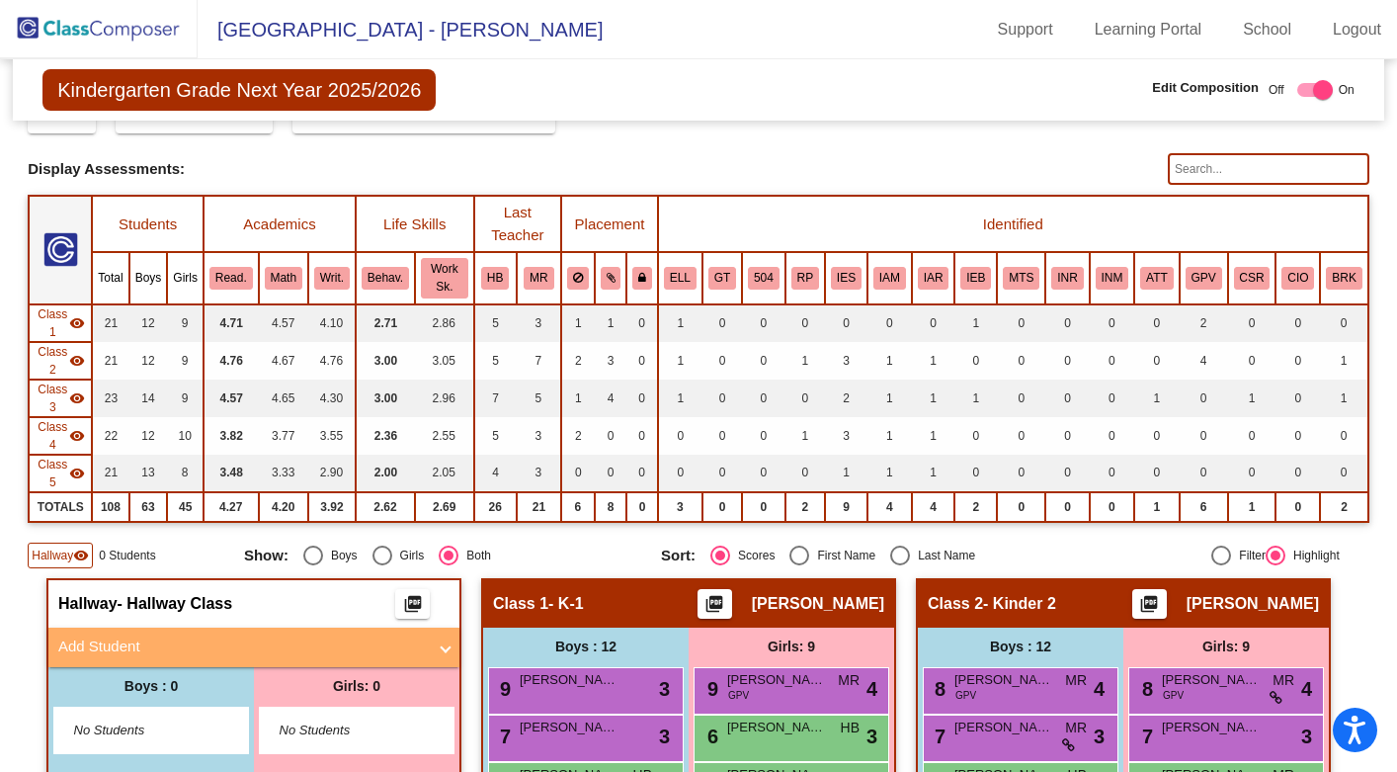
scroll to position [168, 0]
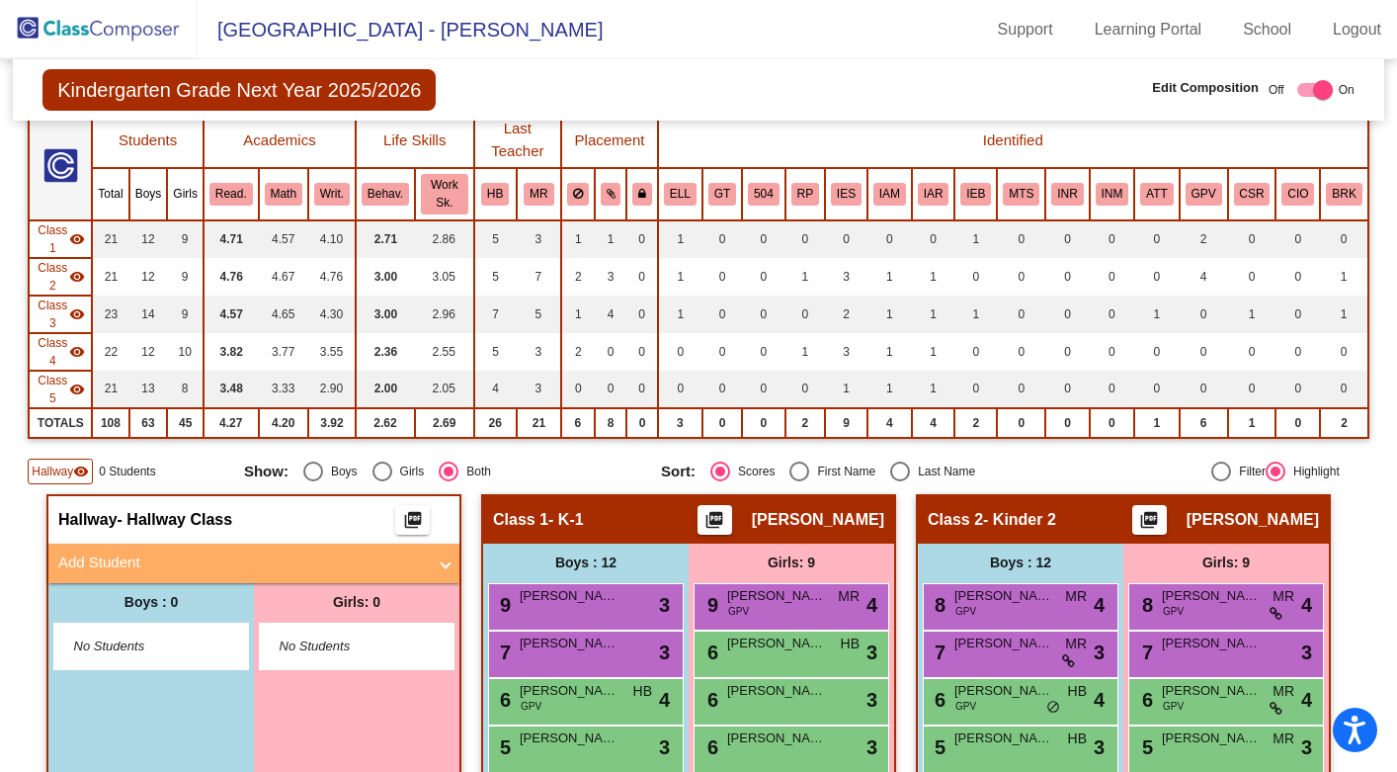
click at [163, 556] on mat-panel-title "Add Student" at bounding box center [242, 562] width 368 height 23
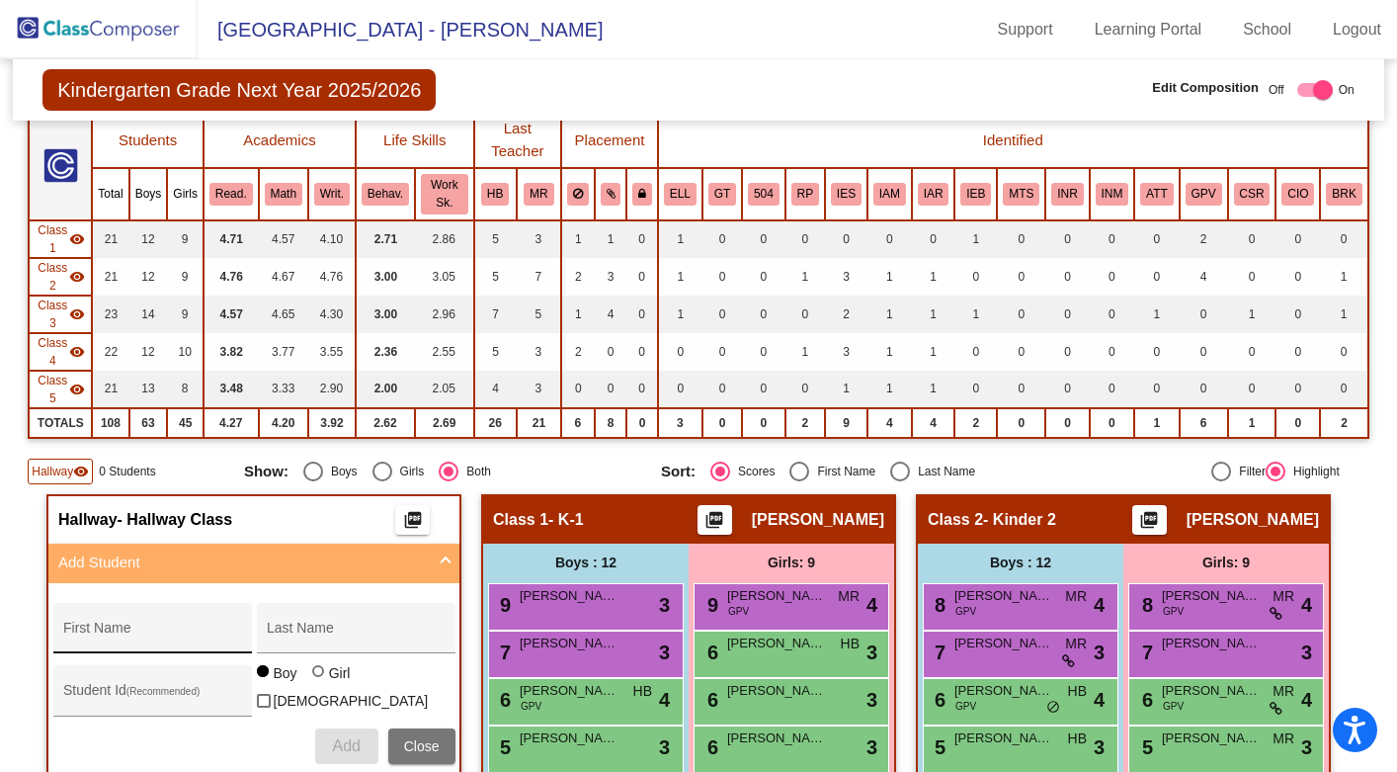
click at [142, 629] on input "First Name" at bounding box center [152, 636] width 178 height 16
type input "[PERSON_NAME]"
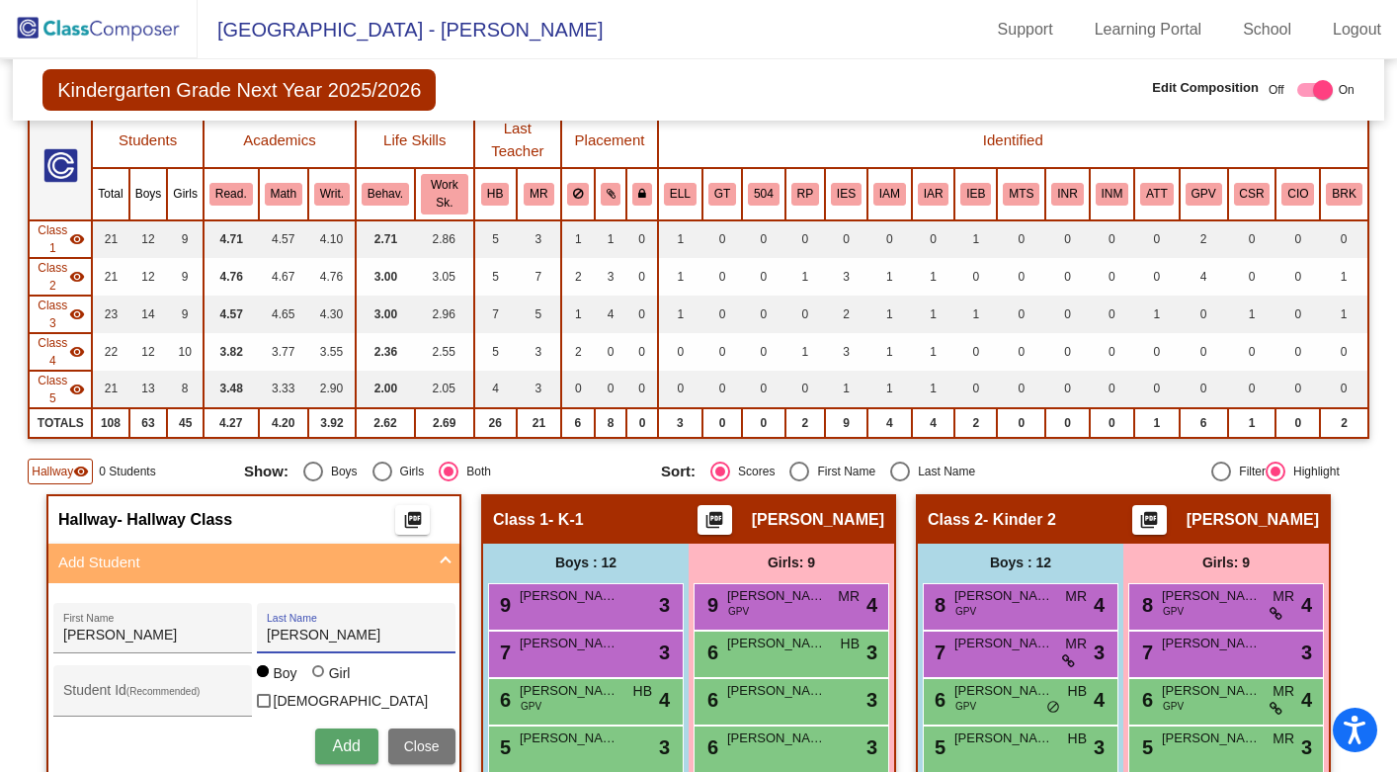
type input "[PERSON_NAME]"
click at [352, 747] on span "Add" at bounding box center [346, 745] width 28 height 17
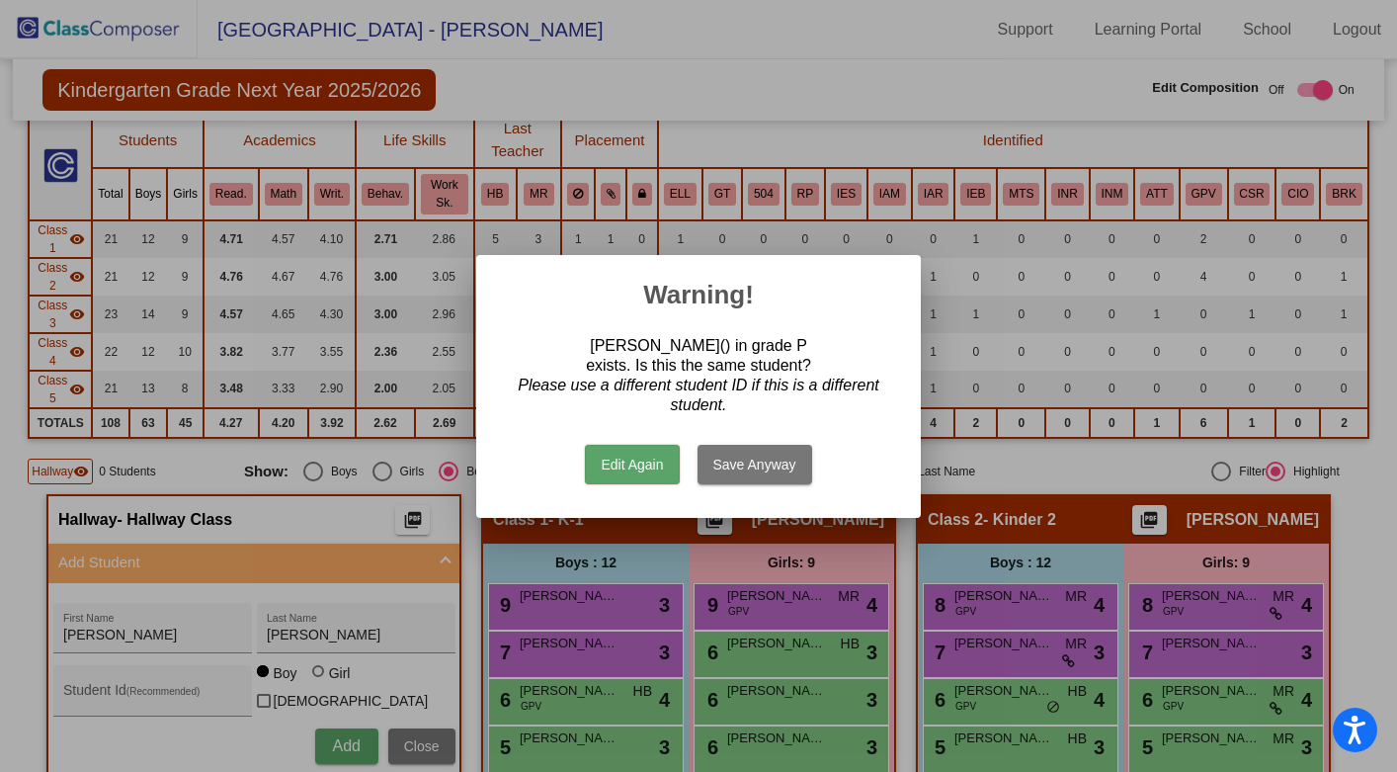
click at [224, 738] on div at bounding box center [698, 386] width 1397 height 772
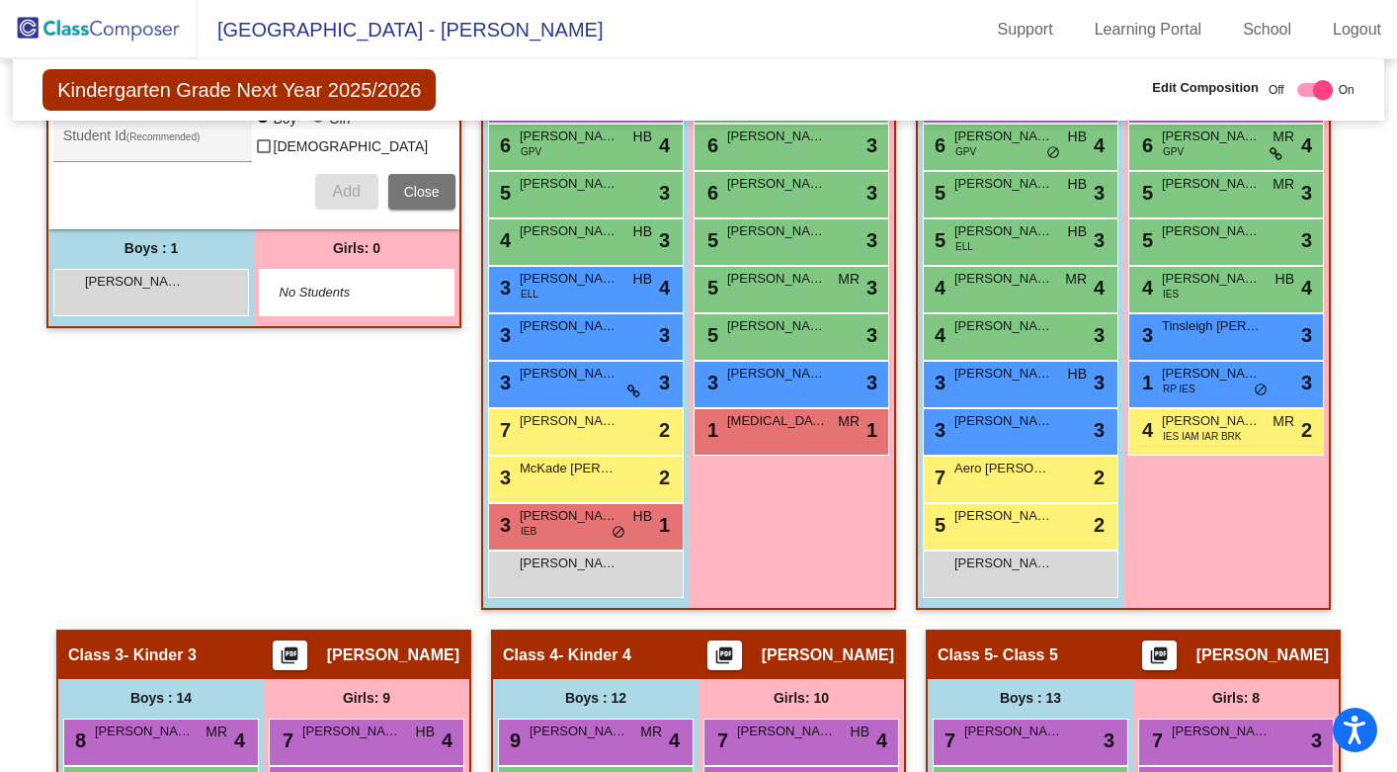
scroll to position [394, 0]
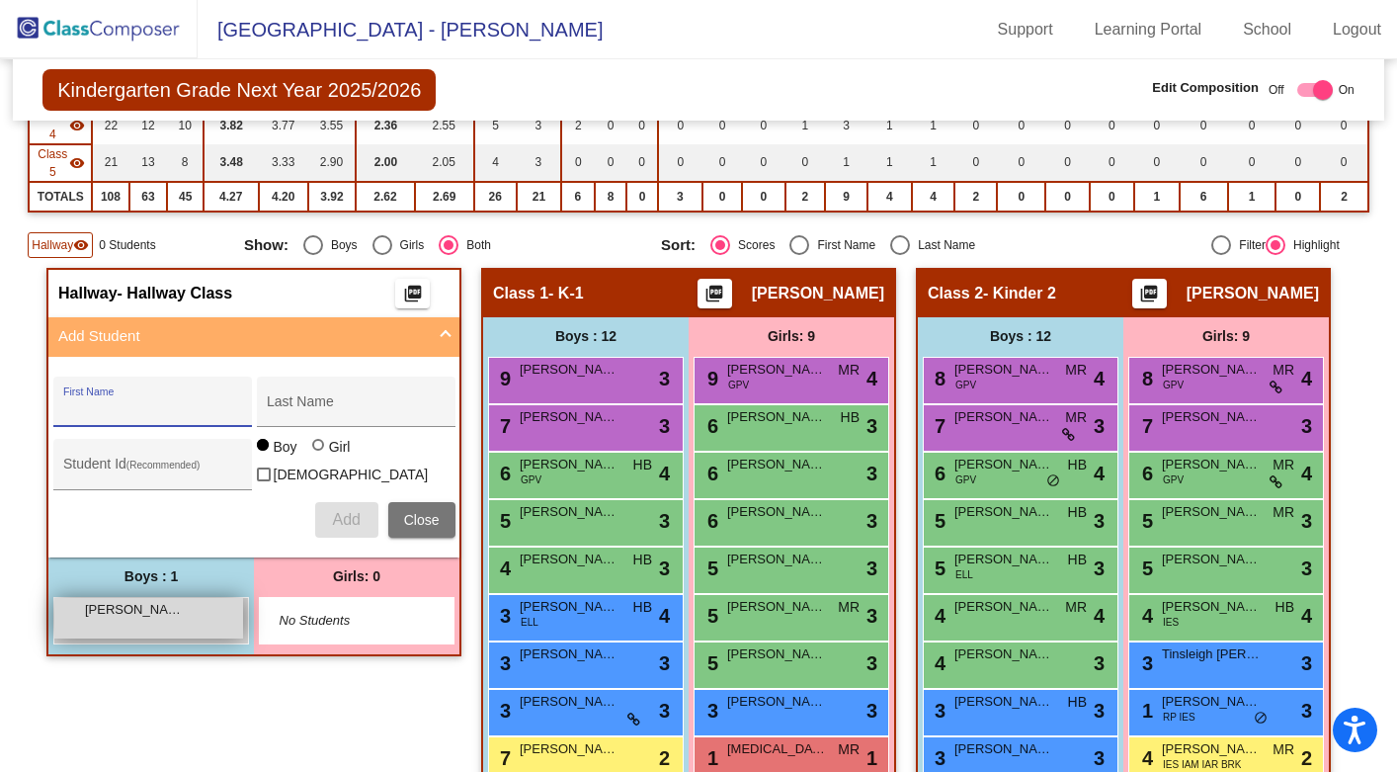
click at [185, 606] on div "[PERSON_NAME] lock do_not_disturb_alt" at bounding box center [148, 618] width 189 height 41
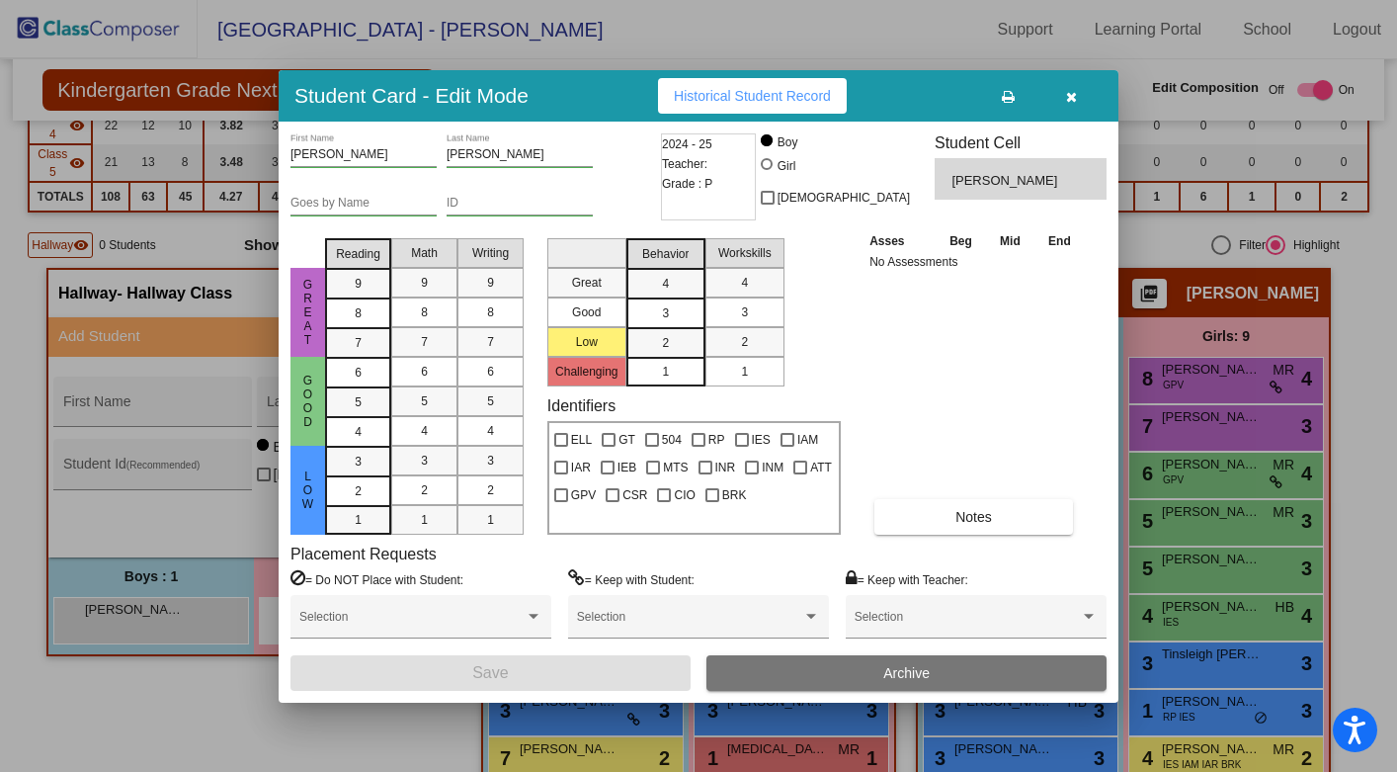
click at [787, 672] on button "Archive" at bounding box center [907, 673] width 400 height 36
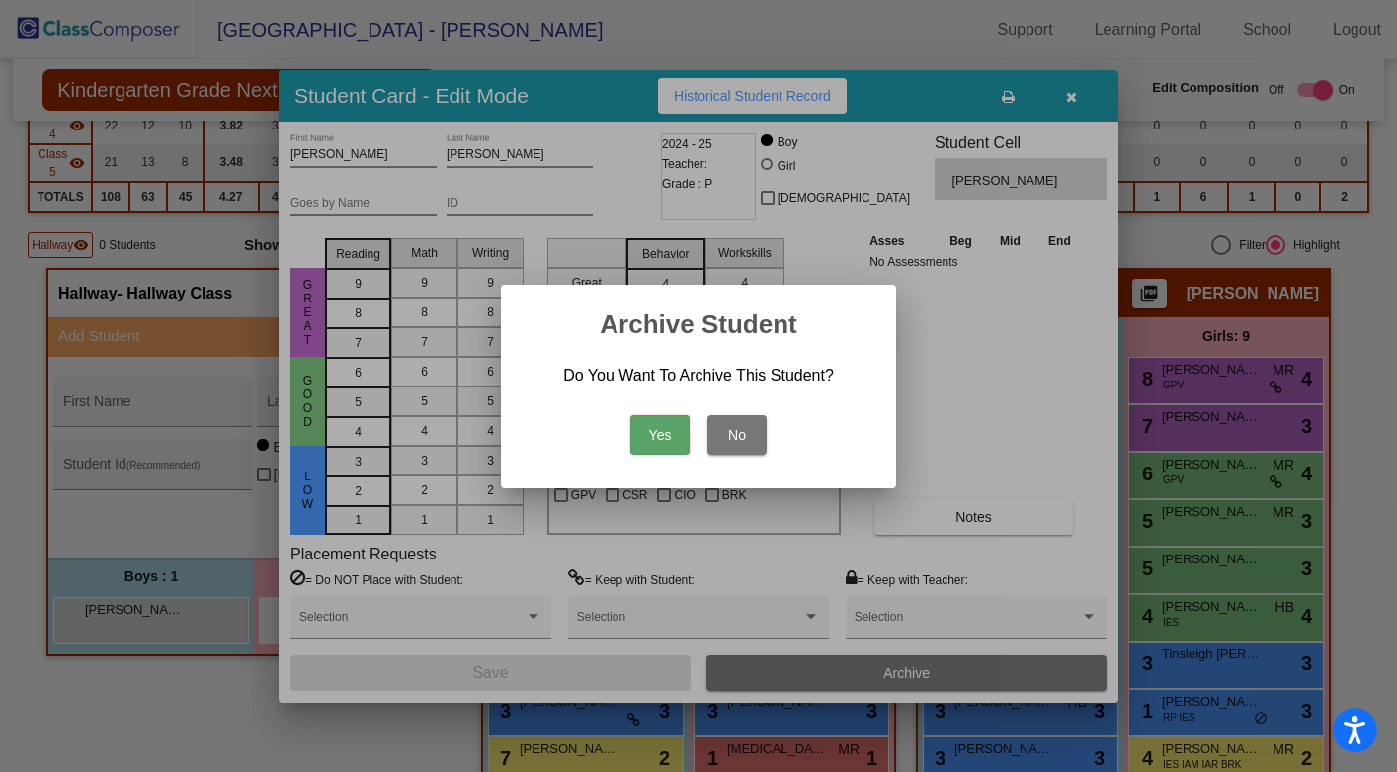
click at [666, 432] on button "Yes" at bounding box center [659, 435] width 59 height 40
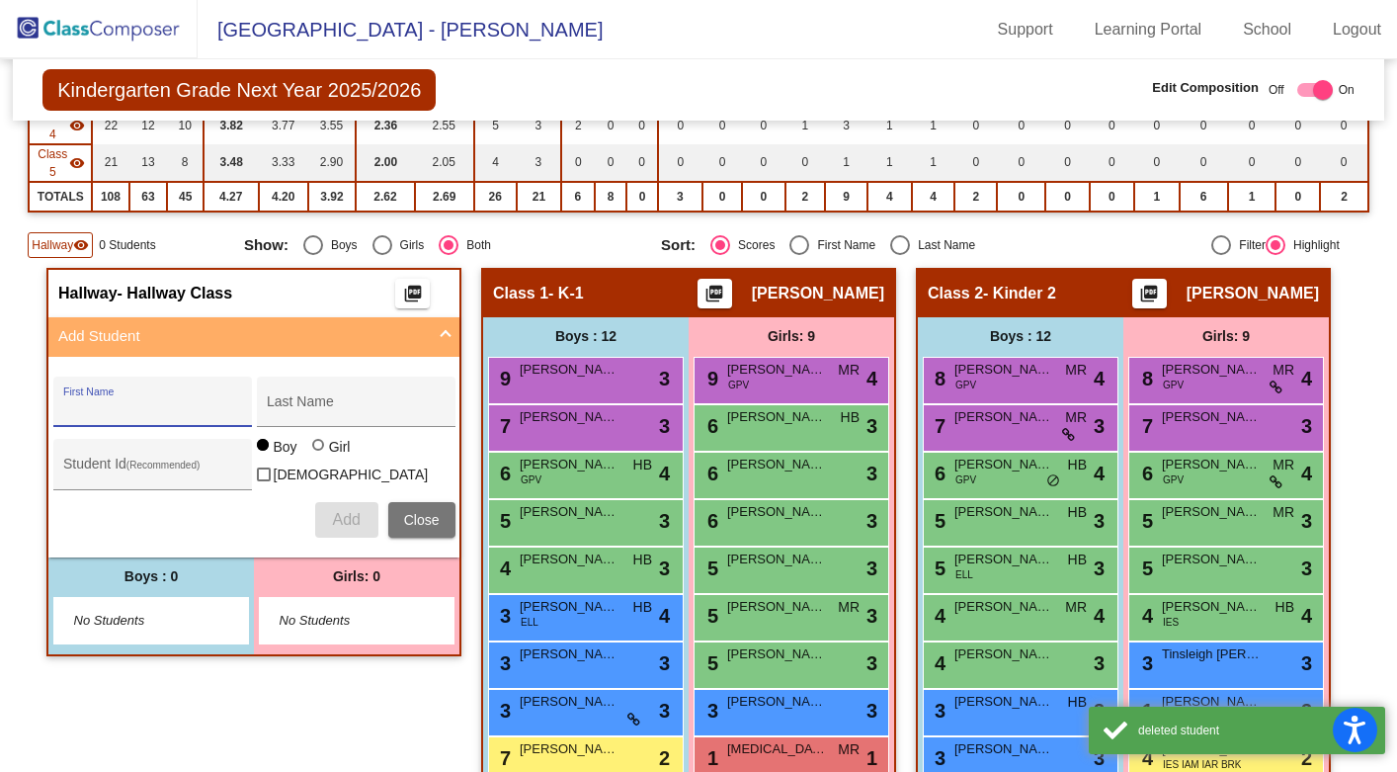
click at [167, 408] on input "First Name" at bounding box center [152, 409] width 178 height 16
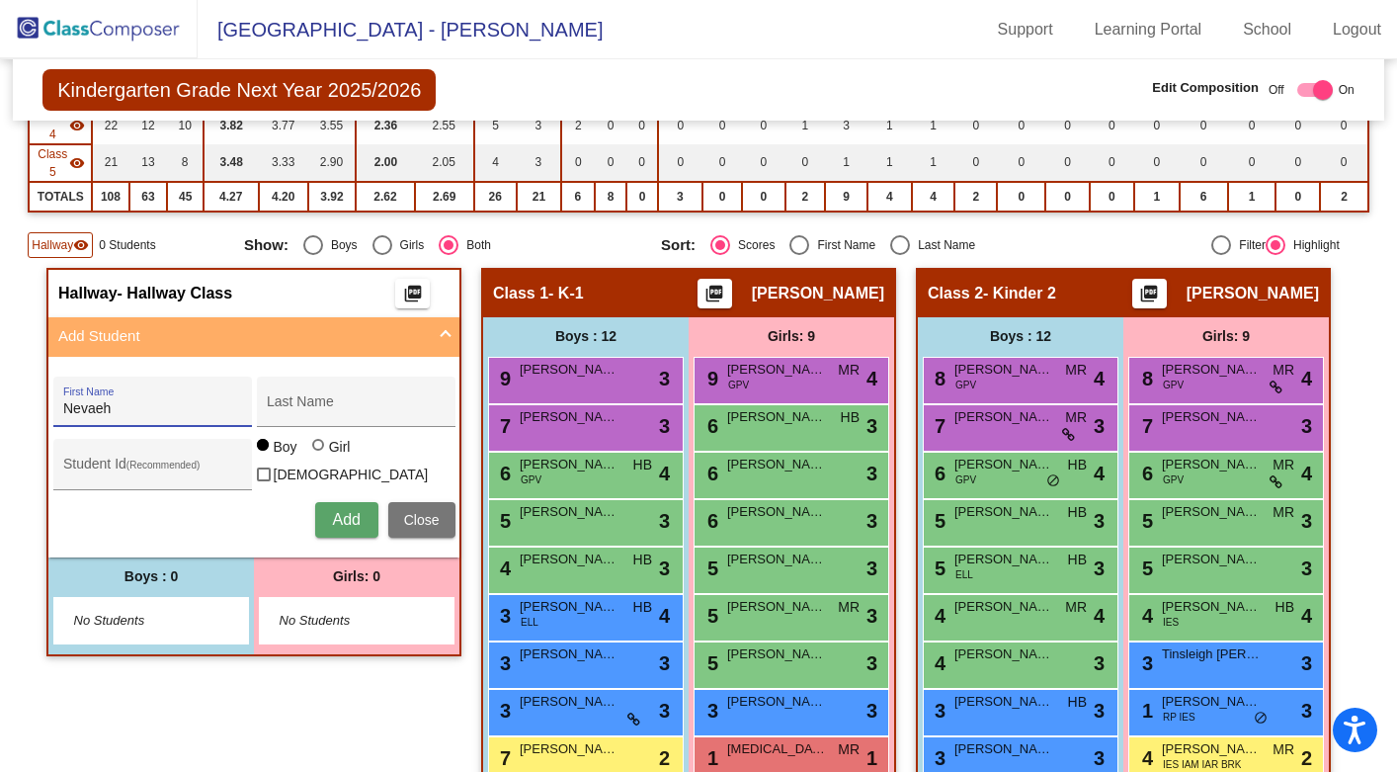
type input "Nevaeh"
type input "[PERSON_NAME]"
click at [312, 451] on div at bounding box center [318, 445] width 12 height 12
click at [319, 456] on input "Girl" at bounding box center [319, 455] width 1 height 1
radio input "true"
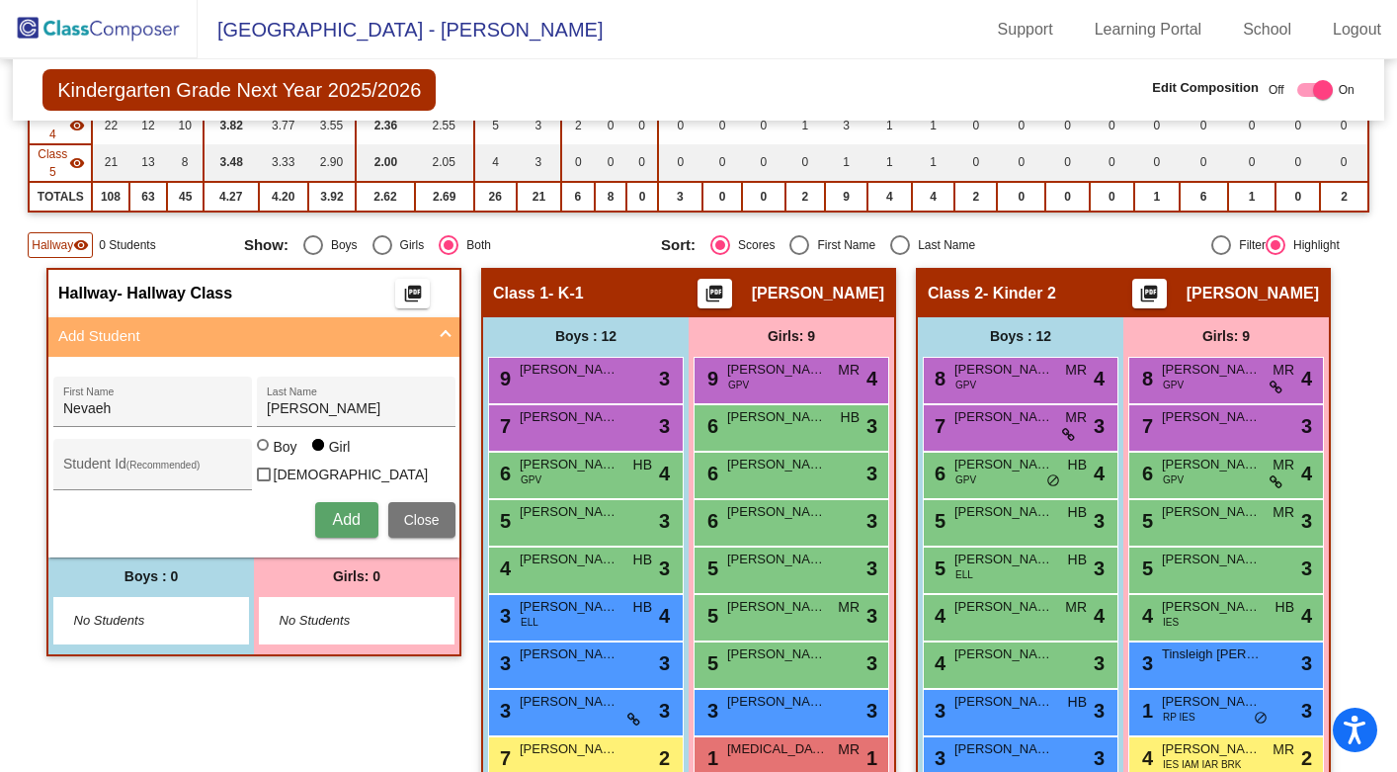
click at [337, 518] on span "Add" at bounding box center [346, 519] width 28 height 17
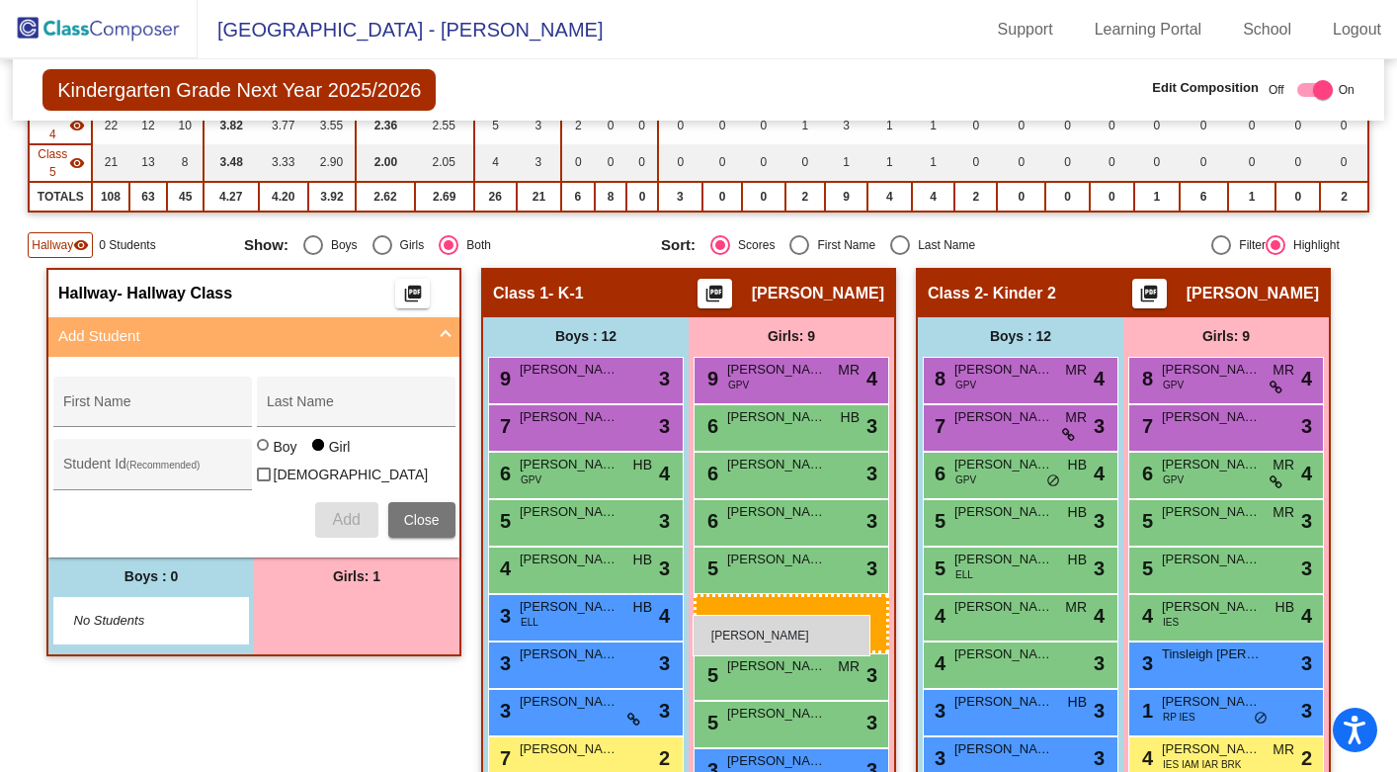
drag, startPoint x: 338, startPoint y: 616, endPoint x: 693, endPoint y: 616, distance: 354.8
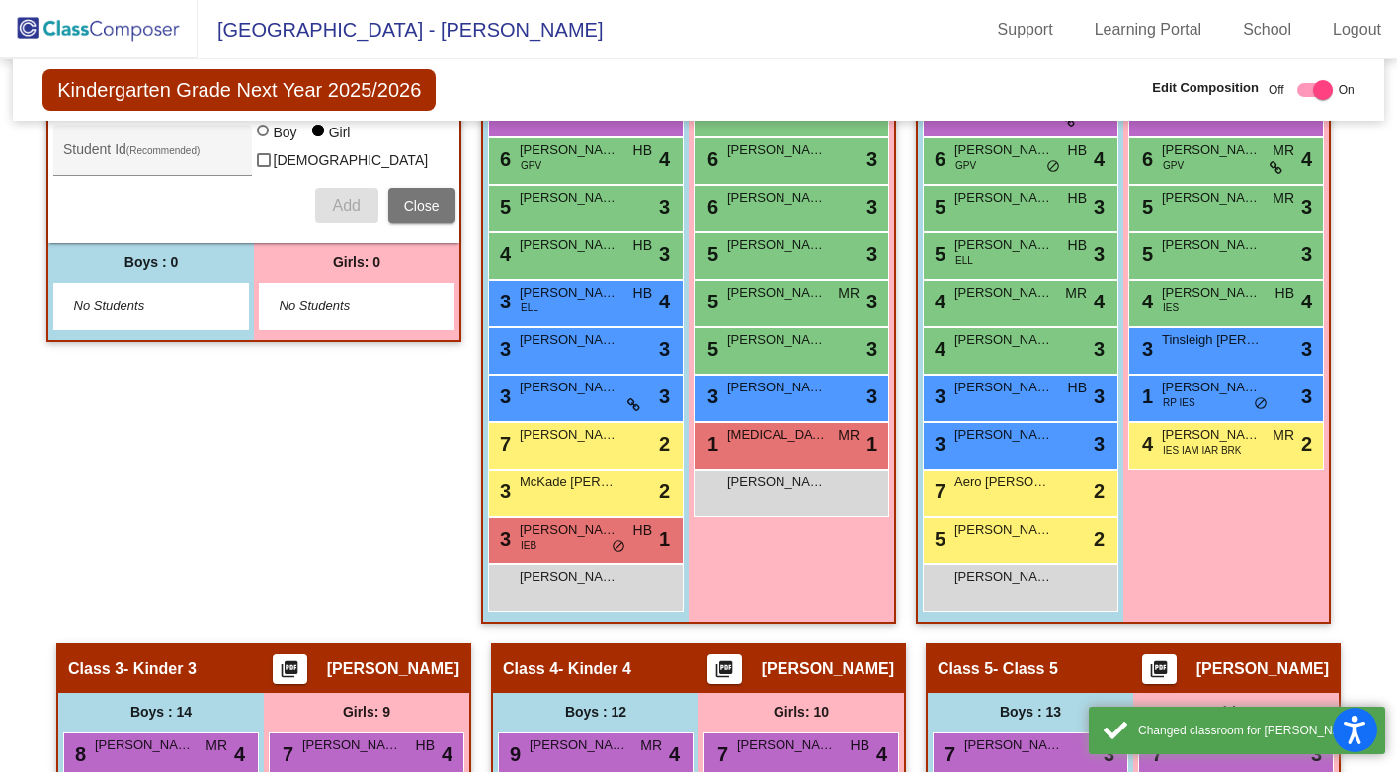
scroll to position [551, 0]
